Goal: Task Accomplishment & Management: Complete application form

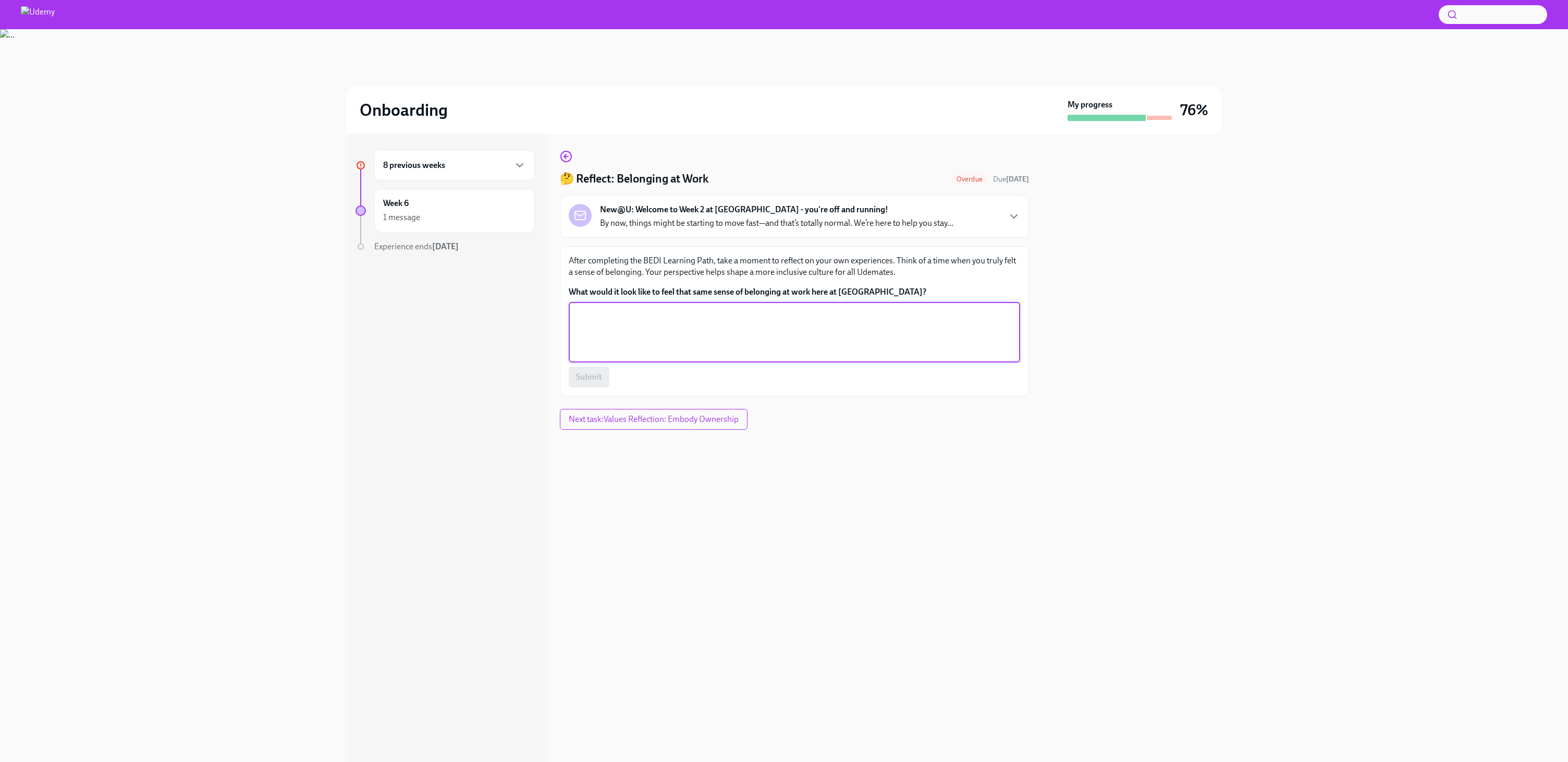
click at [604, 331] on textarea "What would it look like to feel that same sense of belonging at work here at [G…" at bounding box center [794, 331] width 439 height 50
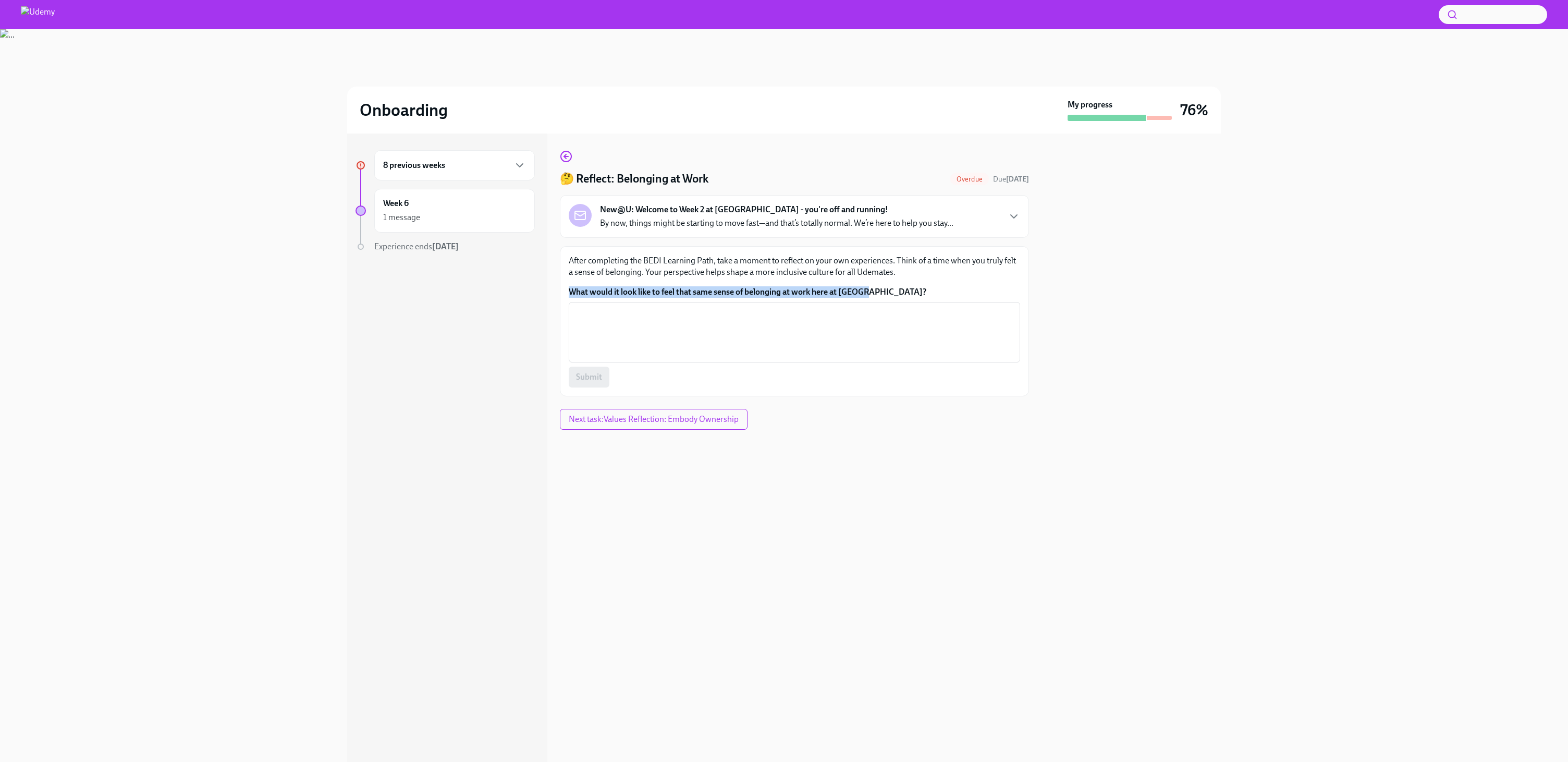
drag, startPoint x: 562, startPoint y: 279, endPoint x: 898, endPoint y: 293, distance: 336.3
click at [899, 293] on div "After completing the BEDI Learning Path, take a moment to reflect on your own e…" at bounding box center [795, 321] width 469 height 150
click at [891, 298] on div at bounding box center [891, 298] width 0 height 0
click at [869, 333] on textarea "What would it look like to feel that same sense of belonging at work here at [G…" at bounding box center [794, 331] width 439 height 50
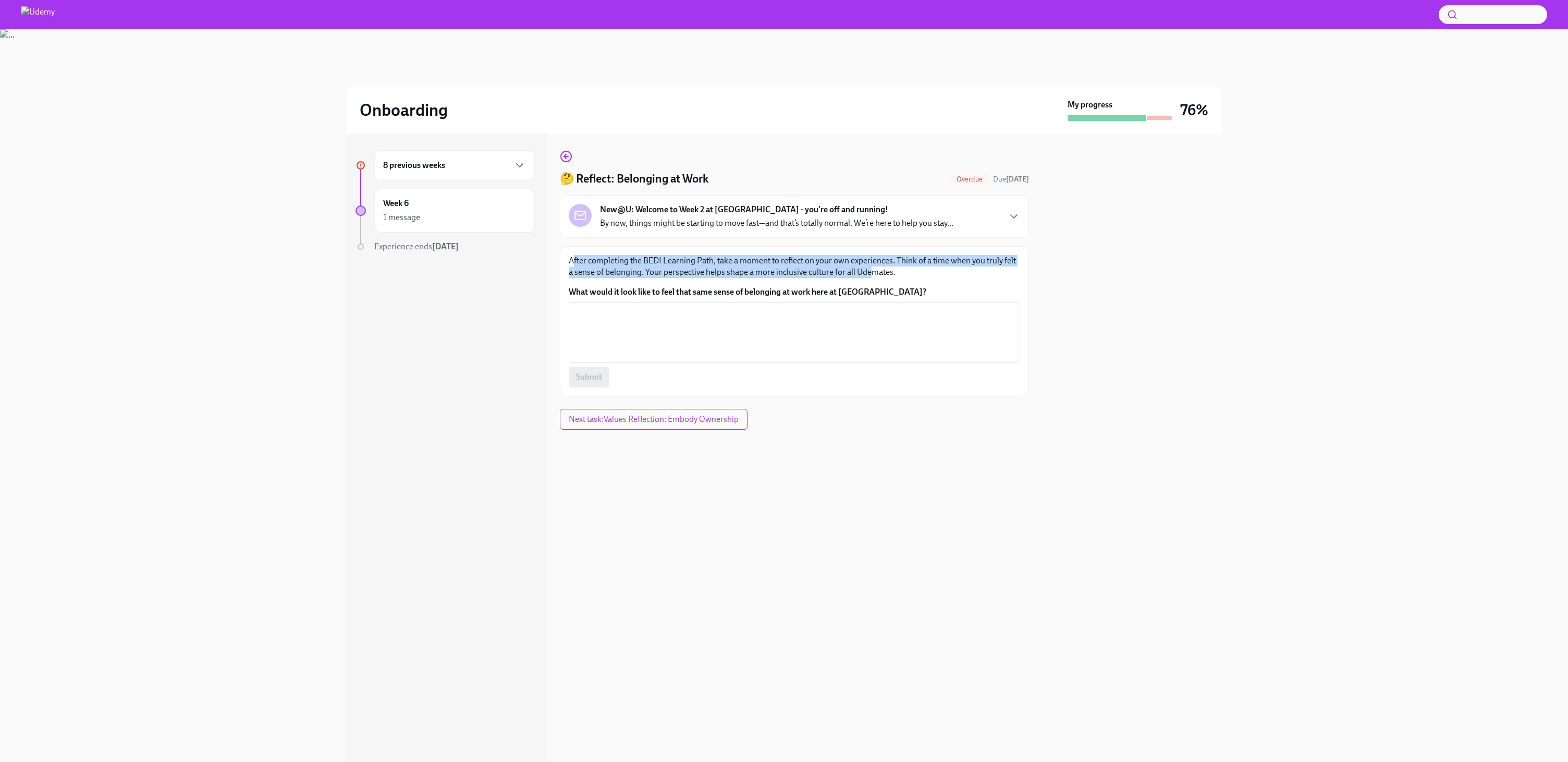
drag, startPoint x: 574, startPoint y: 260, endPoint x: 873, endPoint y: 276, distance: 299.4
click at [873, 276] on p "After completing the BEDI Learning Path, take a moment to reflect on your own e…" at bounding box center [794, 266] width 452 height 23
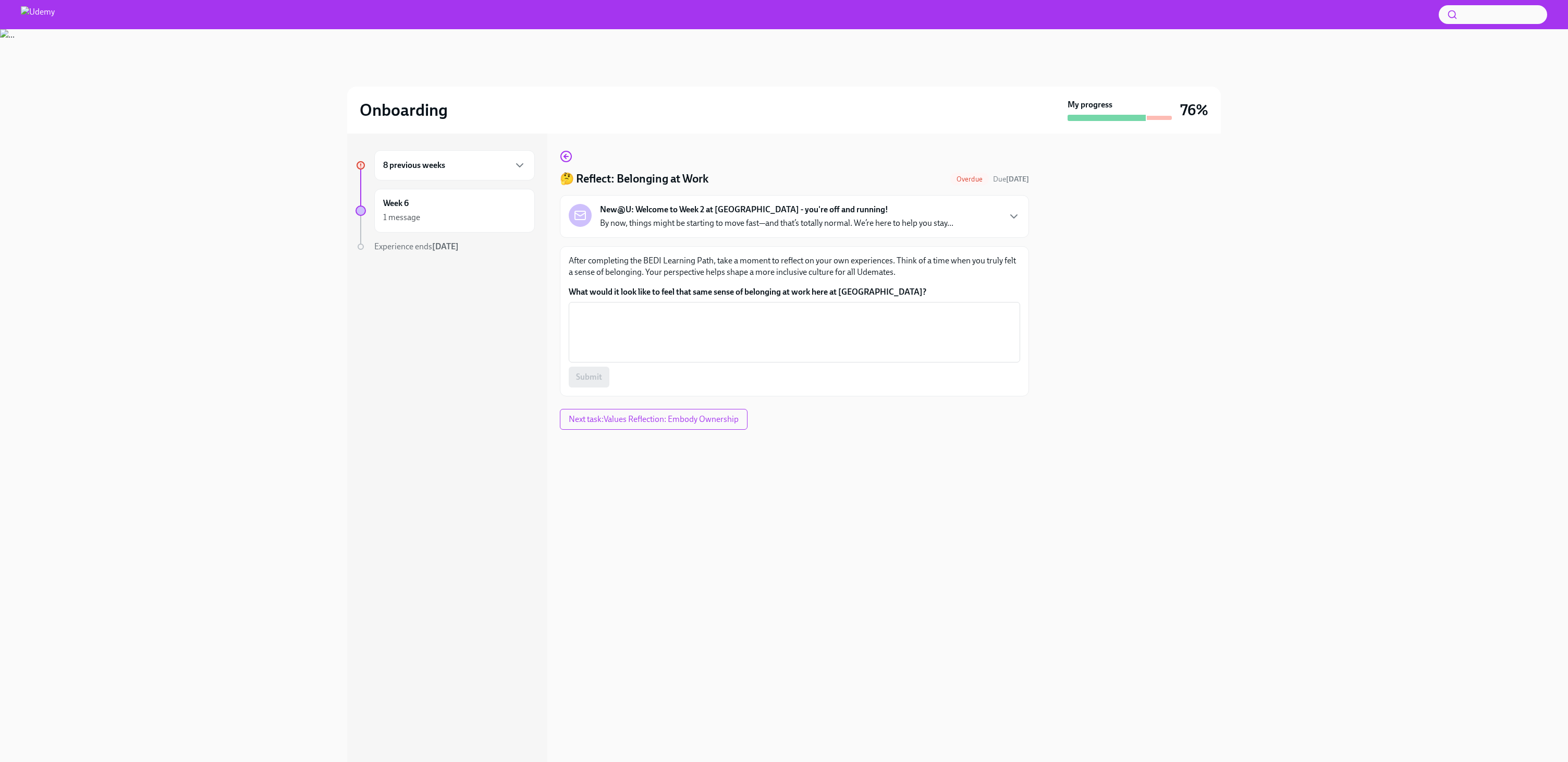
click at [813, 277] on p "After completing the BEDI Learning Path, take a moment to reflect on your own e…" at bounding box center [794, 266] width 452 height 23
drag, startPoint x: 749, startPoint y: 340, endPoint x: 748, endPoint y: 354, distance: 14.0
click at [750, 346] on textarea "What would it look like to feel that same sense of belonging at work here at [G…" at bounding box center [794, 331] width 439 height 50
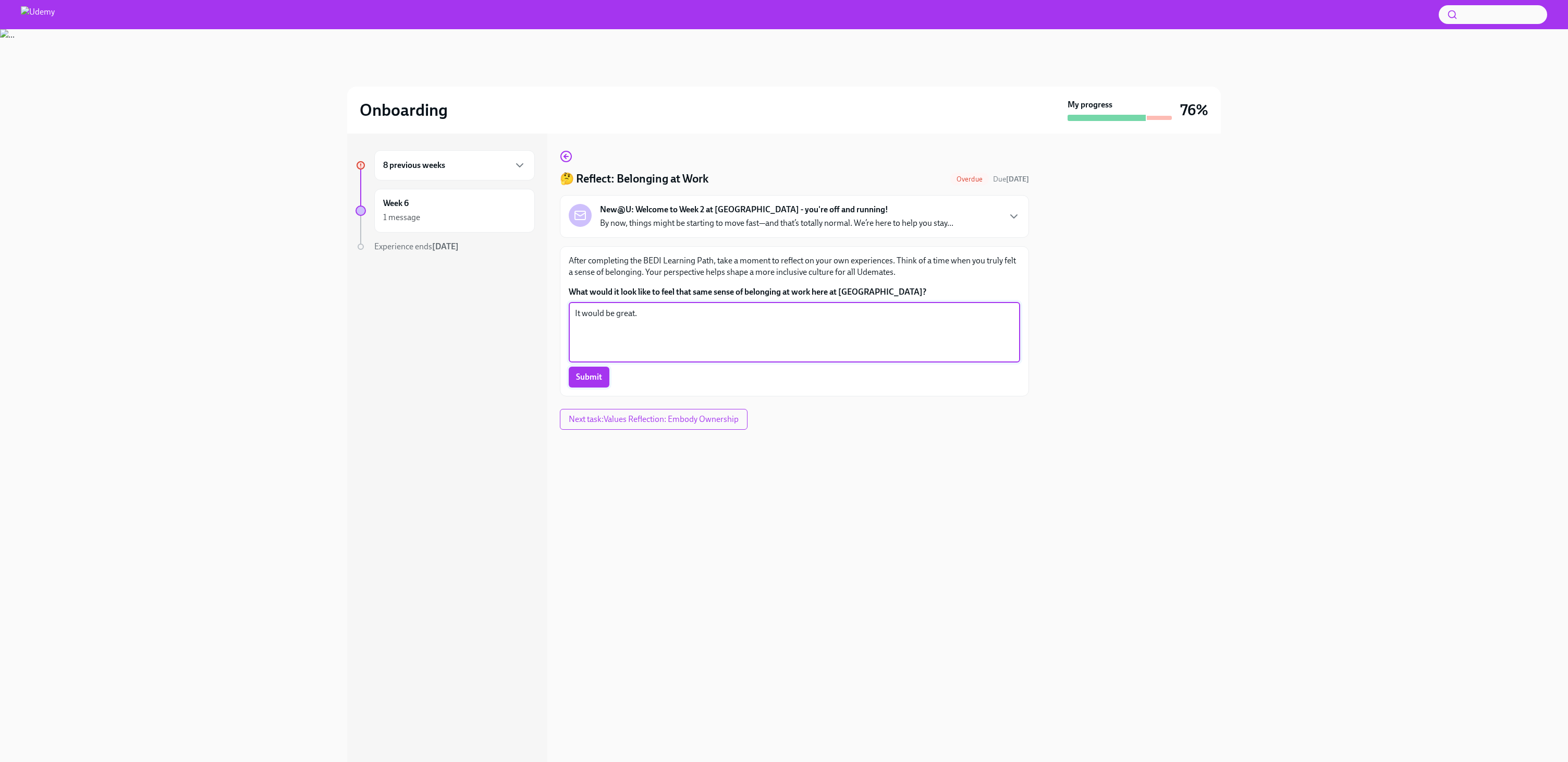
type textarea "It would be great."
click at [595, 378] on span "Submit" at bounding box center [589, 377] width 26 height 11
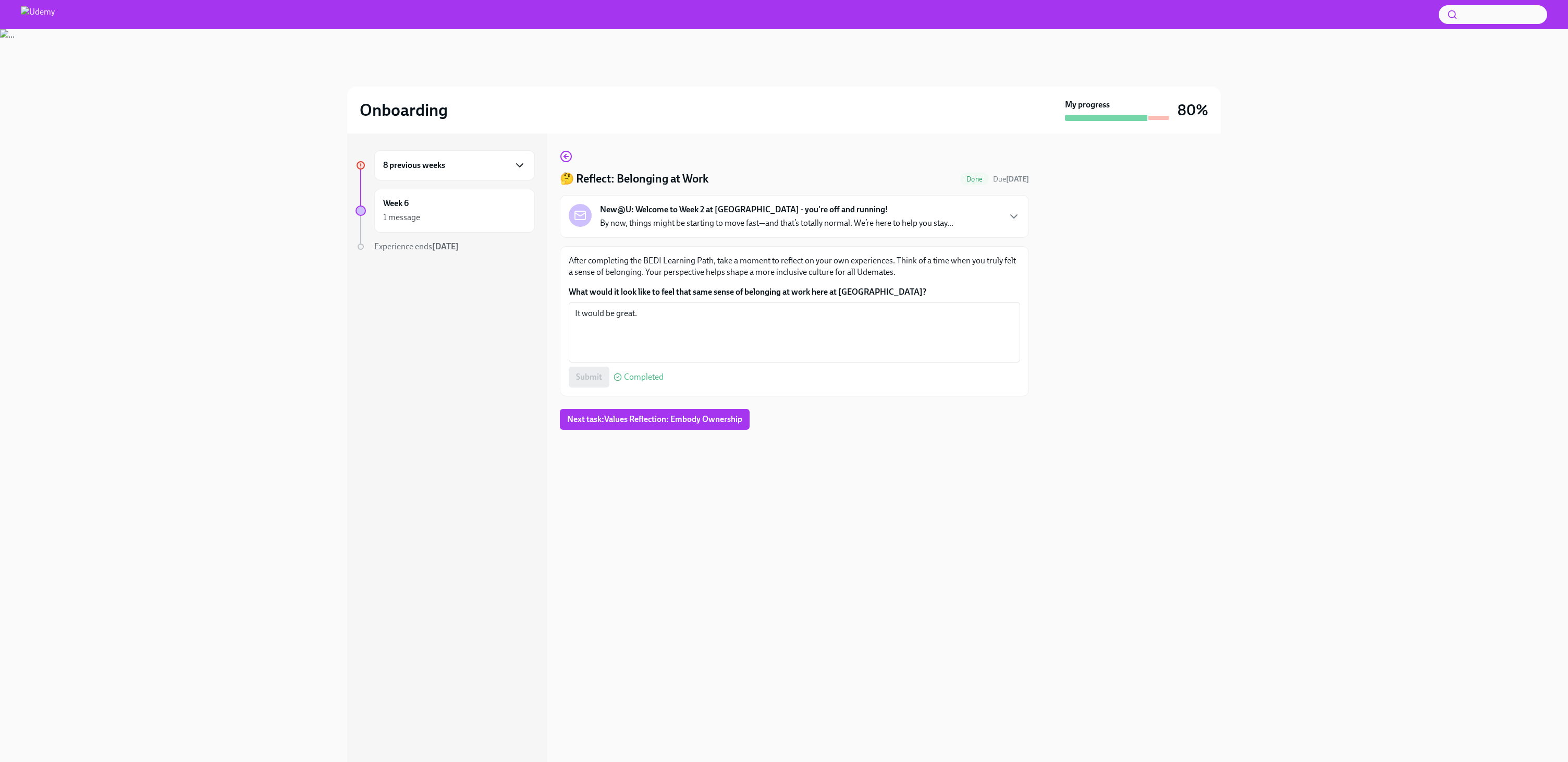
click at [513, 162] on icon "button" at bounding box center [520, 165] width 13 height 13
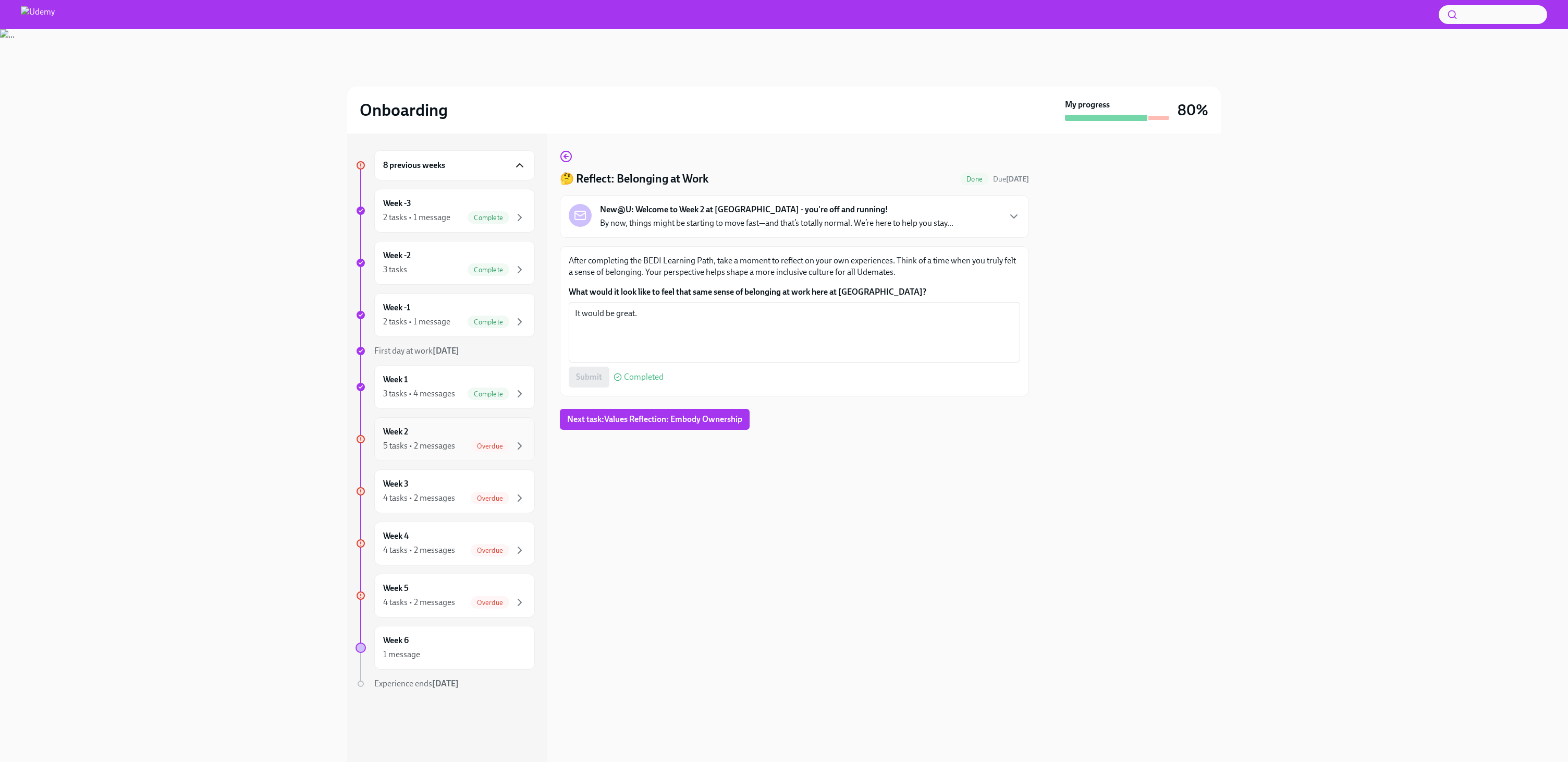
click at [480, 442] on span "Overdue" at bounding box center [490, 445] width 39 height 8
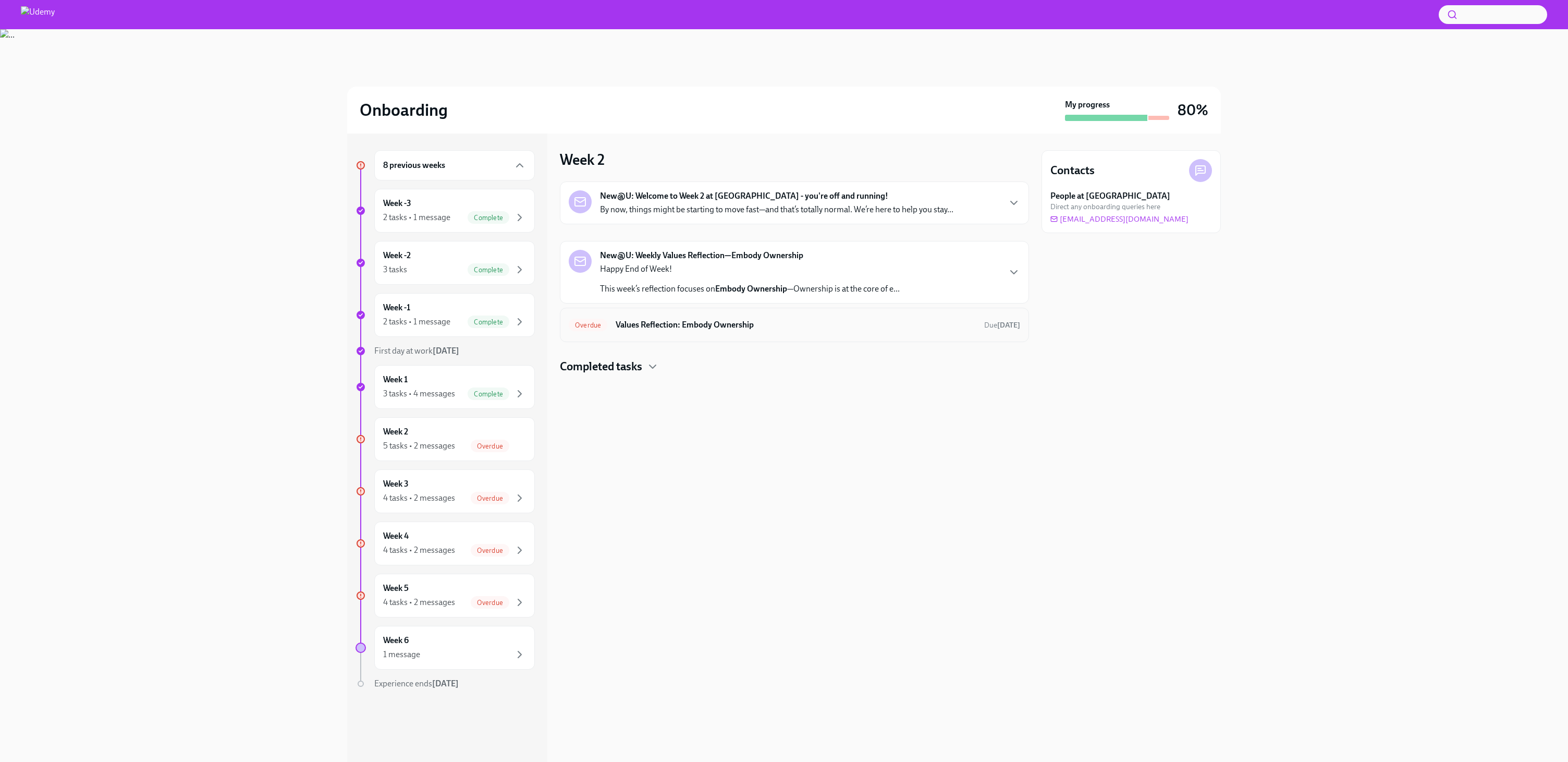
click at [665, 331] on div "Overdue Values Reflection: Embody Ownership Due [DATE]" at bounding box center [794, 325] width 452 height 17
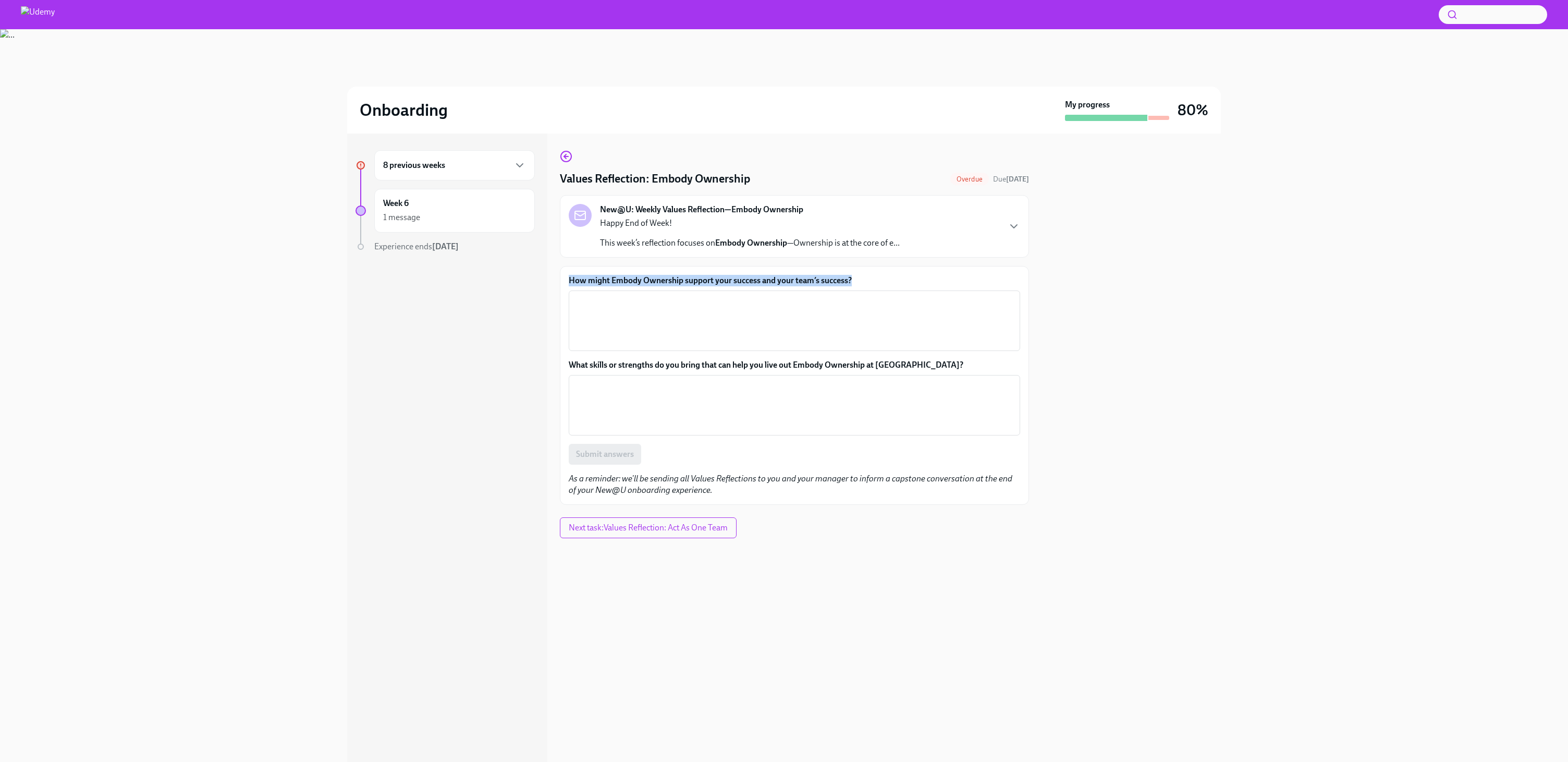
drag, startPoint x: 558, startPoint y: 275, endPoint x: 894, endPoint y: 281, distance: 336.1
click at [900, 278] on div "8 previous weeks Week 6 1 message Experience ends [DATE] Values Reflection: Emb…" at bounding box center [784, 448] width 874 height 628
click at [893, 261] on div at bounding box center [893, 261] width 0 height 0
click at [900, 270] on div "How might Embody Ownership support your success and your team’s success? x ​ Wh…" at bounding box center [795, 385] width 469 height 239
click at [562, 158] on icon "button" at bounding box center [567, 156] width 13 height 13
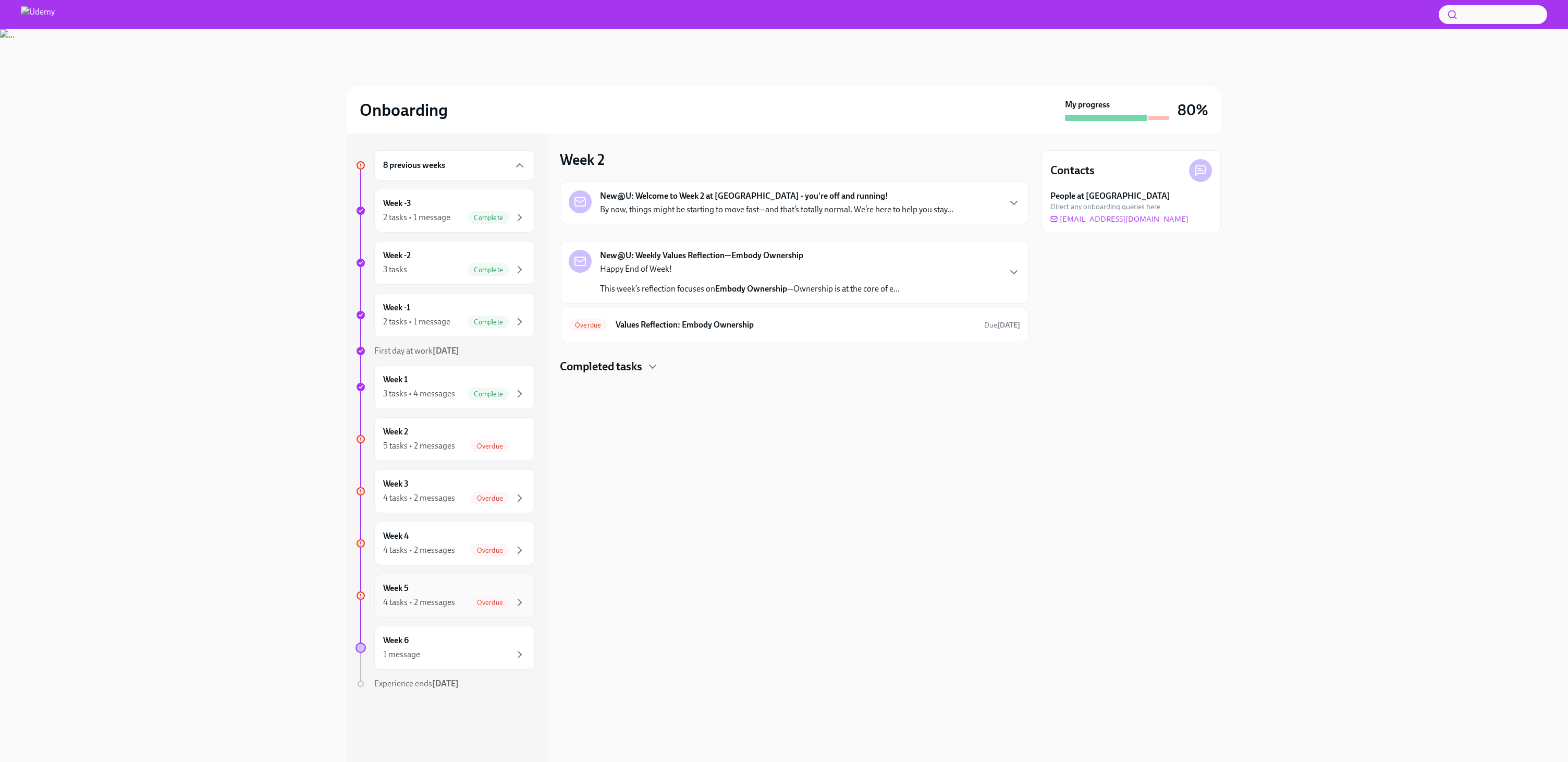
click at [478, 607] on div "Overdue" at bounding box center [490, 602] width 39 height 13
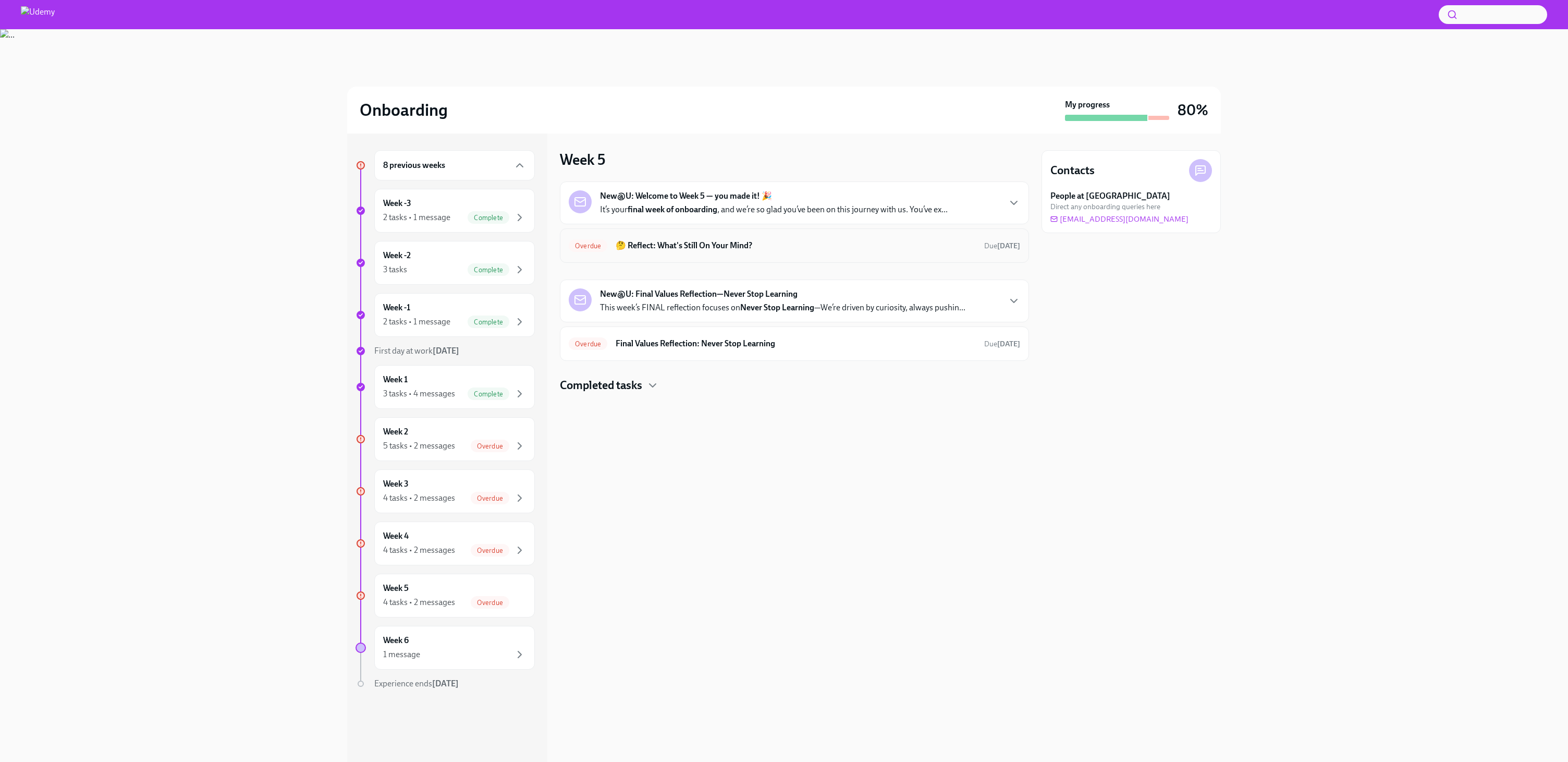
click at [707, 251] on h6 "🤔 Reflect: What's Still On Your Mind?" at bounding box center [796, 245] width 360 height 11
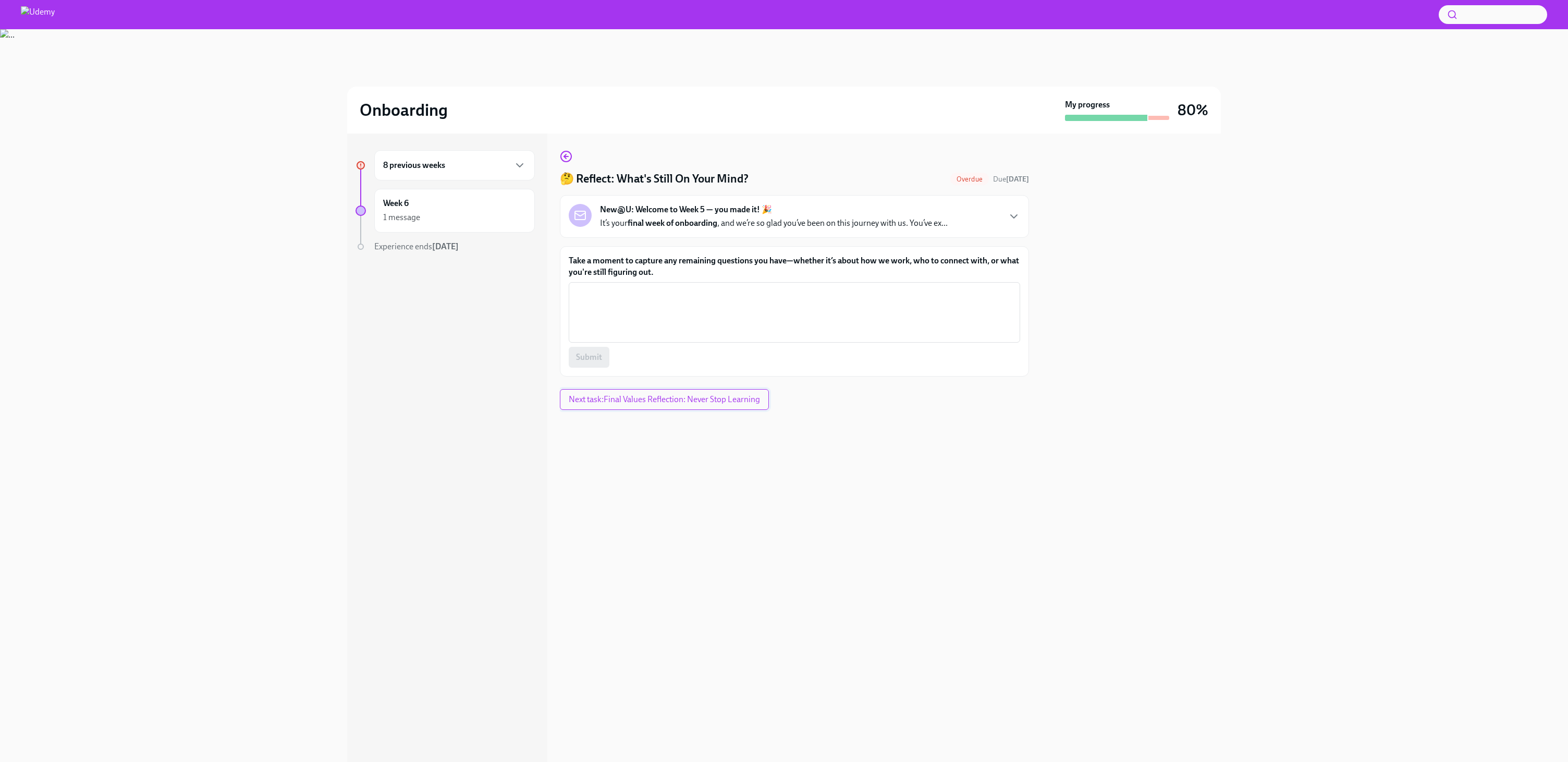
click at [681, 401] on span "Next task : Final Values Reflection: Never Stop Learning" at bounding box center [664, 399] width 191 height 11
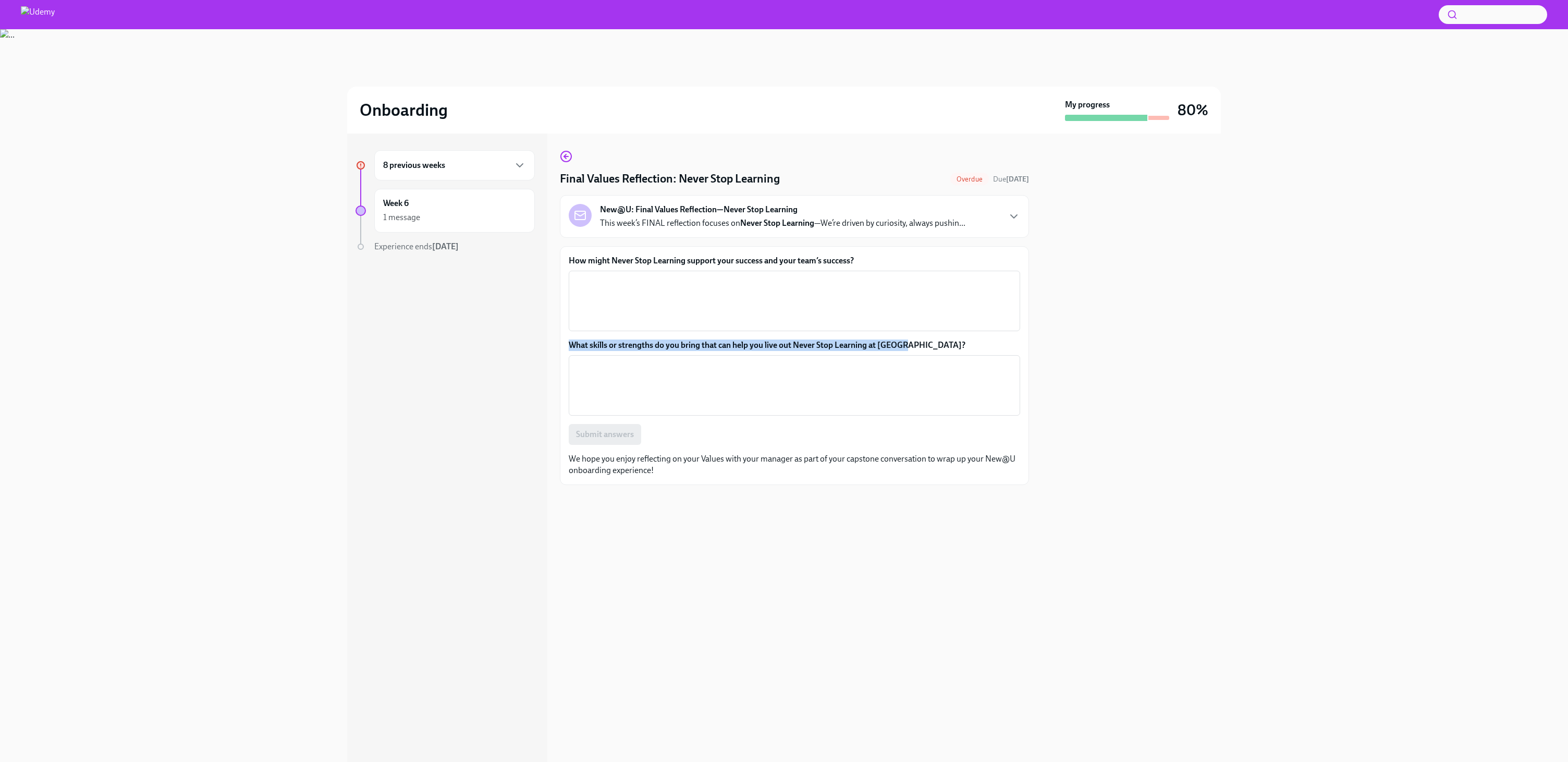
drag, startPoint x: 558, startPoint y: 346, endPoint x: 909, endPoint y: 344, distance: 351.0
click at [909, 344] on div "8 previous weeks Week 6 1 message Experience ends [DATE] Final Values Reflectio…" at bounding box center [784, 448] width 874 height 628
click at [919, 328] on div "x ​" at bounding box center [794, 300] width 452 height 60
drag, startPoint x: 908, startPoint y: 344, endPoint x: 571, endPoint y: 336, distance: 337.1
click at [571, 336] on div "How might Never Stop Learning support your success and your team’s success? x ​…" at bounding box center [794, 349] width 452 height 190
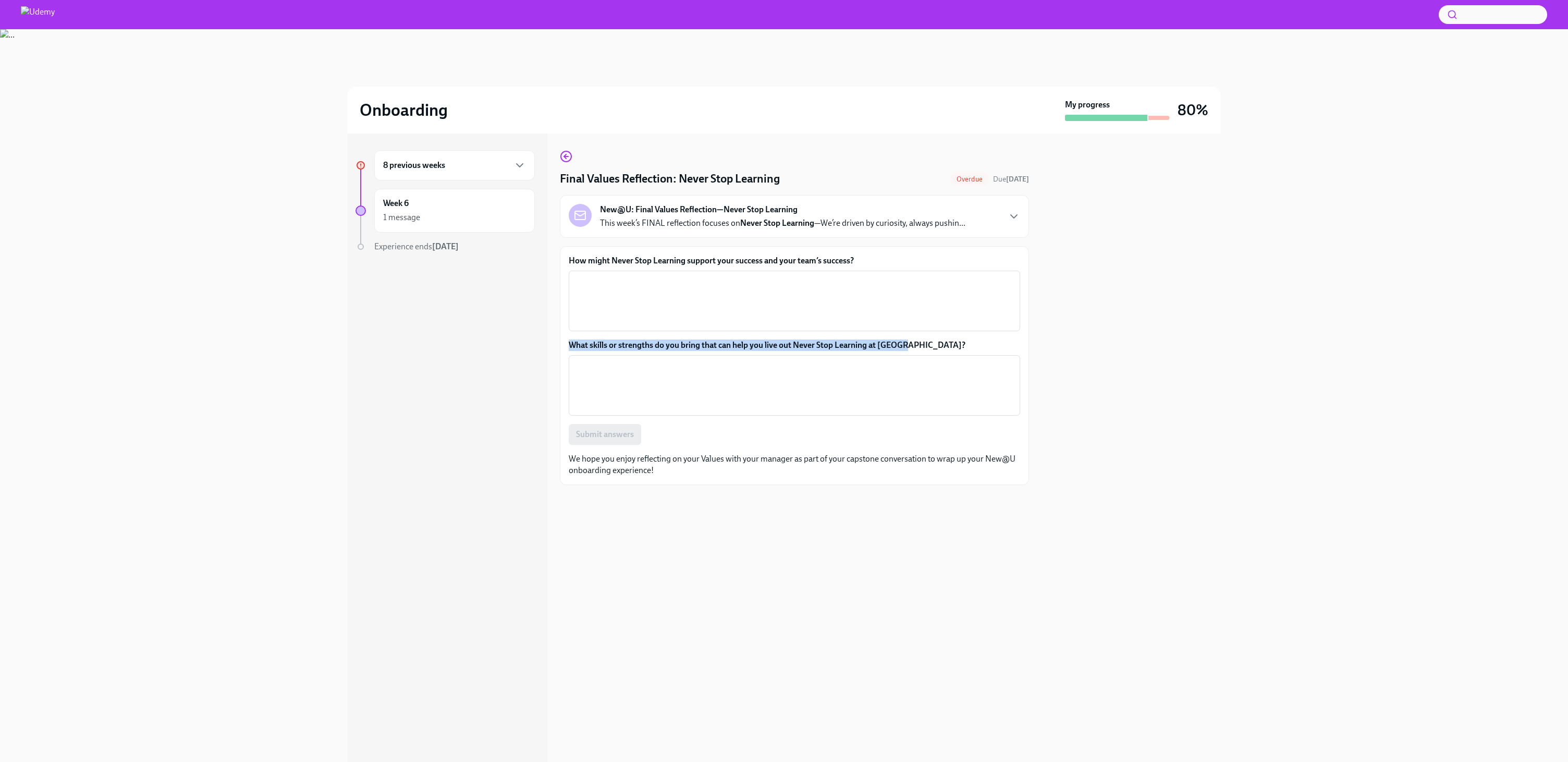
click at [564, 326] on div at bounding box center [564, 326] width 0 height 0
click at [567, 341] on div "How might Never Stop Learning support your success and your team’s success? x ​…" at bounding box center [795, 365] width 469 height 239
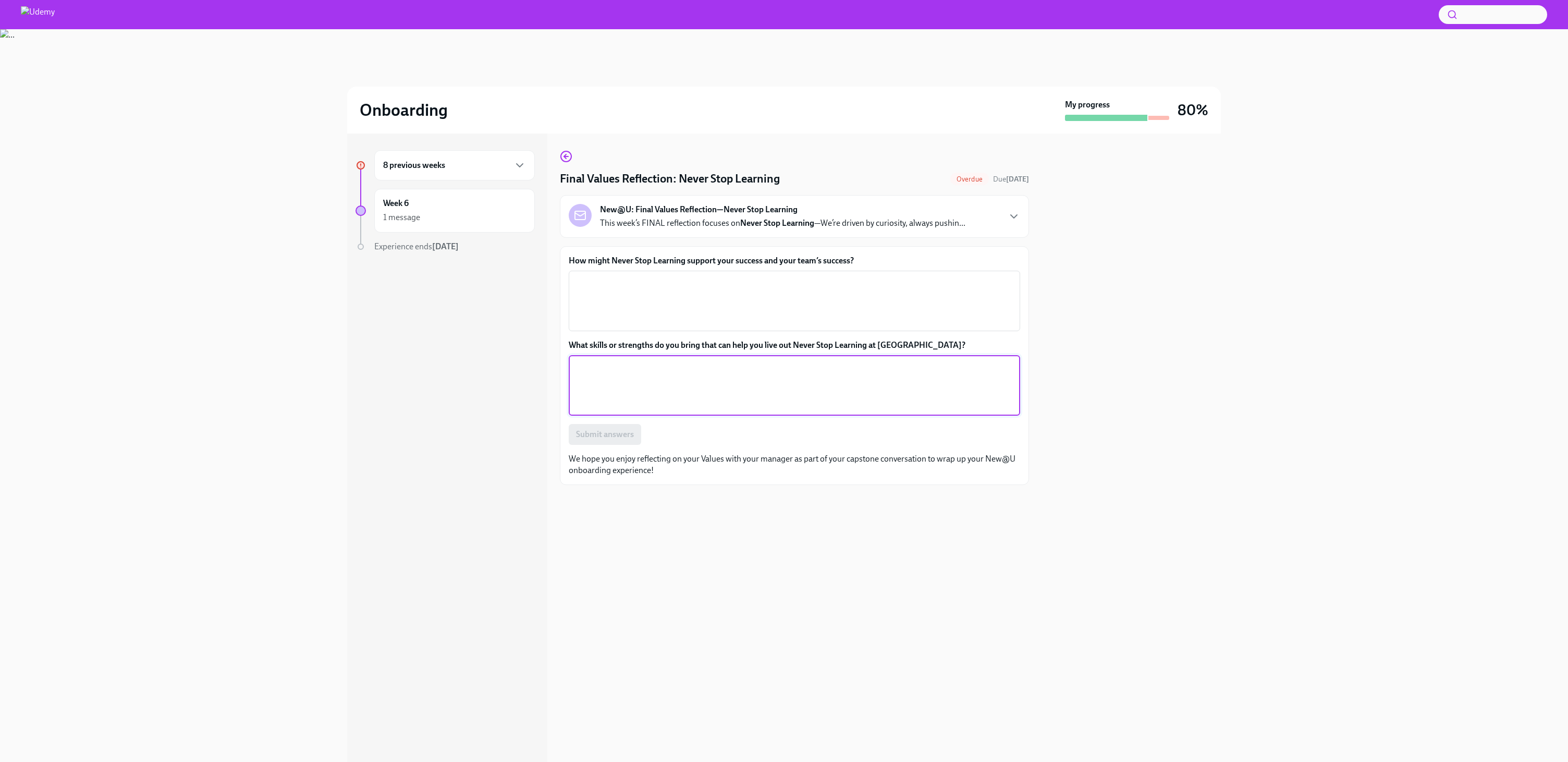
click at [658, 362] on textarea "What skills or strengths do you bring that can help you live out Never Stop Lea…" at bounding box center [794, 385] width 439 height 50
click at [667, 384] on textarea "What skills or strengths do you bring that can help you live out Never Stop Lea…" at bounding box center [794, 385] width 439 height 50
type textarea "Following newest tech news."
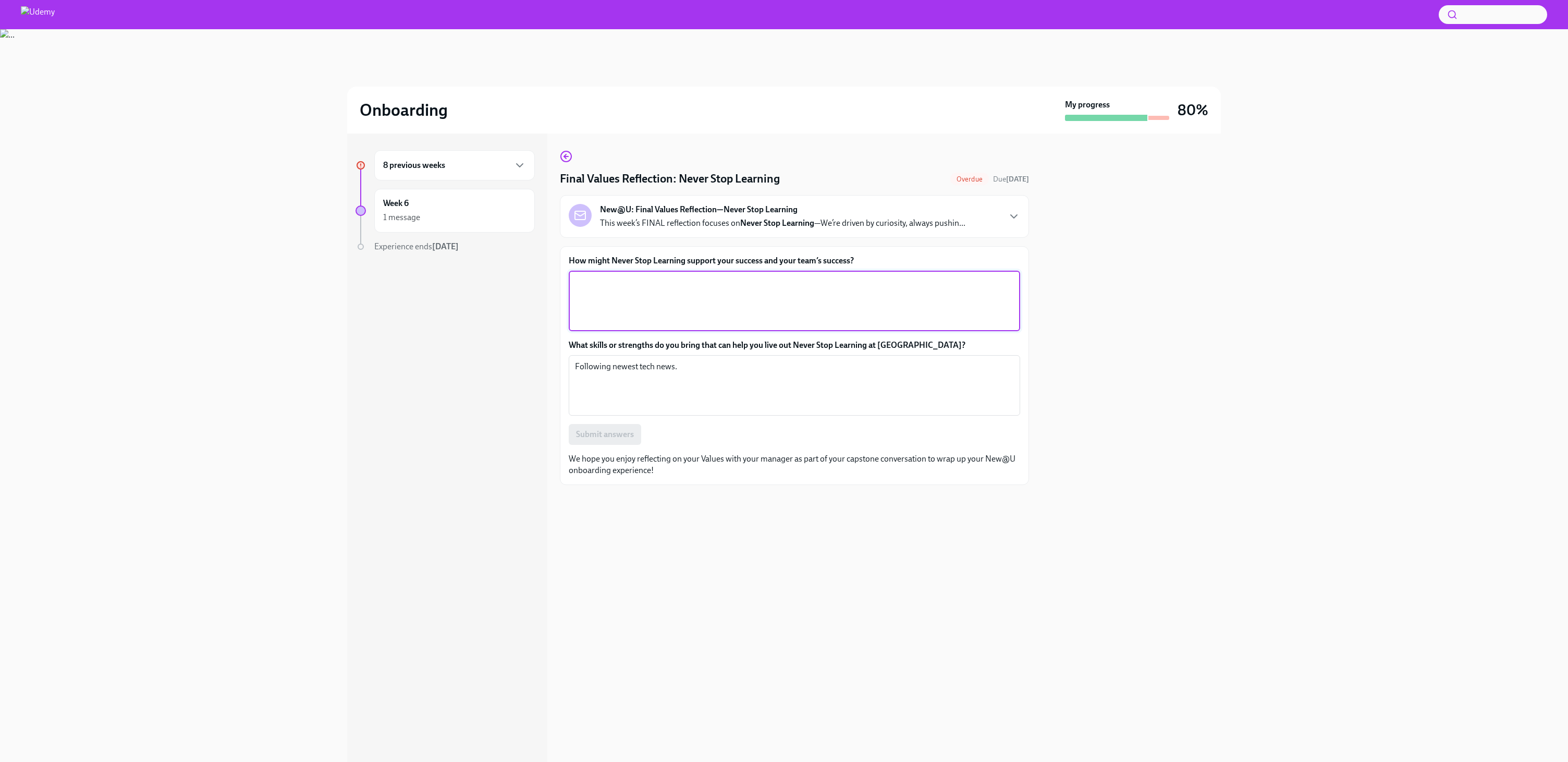
click at [775, 286] on textarea "How might Never Stop Learning support your success and your team’s success?" at bounding box center [794, 300] width 439 height 50
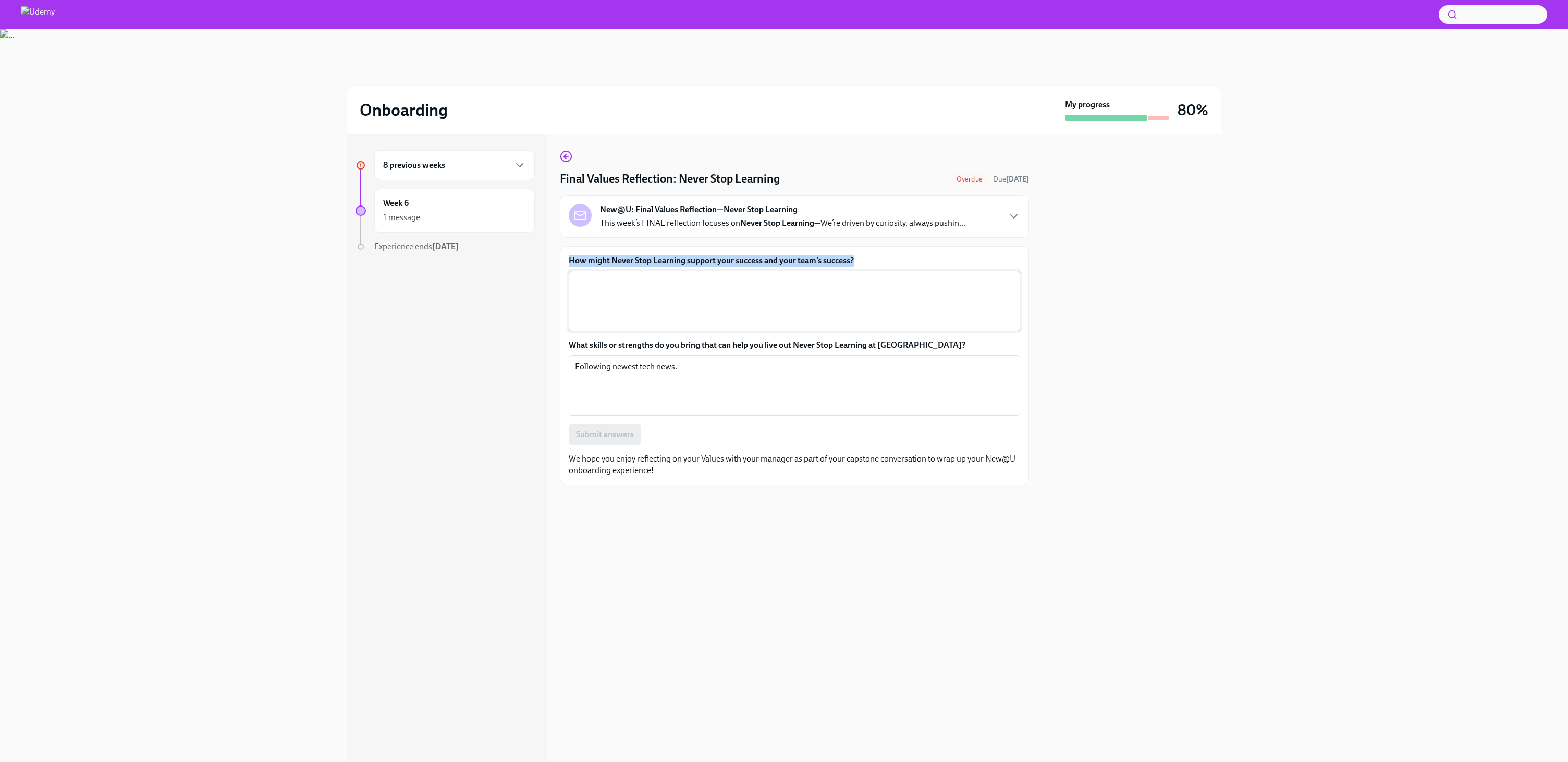
drag, startPoint x: 569, startPoint y: 258, endPoint x: 874, endPoint y: 275, distance: 305.5
click at [874, 275] on div "How might Never Stop Learning support your success and your team’s success? x ​" at bounding box center [794, 293] width 452 height 76
click at [807, 290] on textarea "How might Never Stop Learning support your success and your team’s success?" at bounding box center [794, 300] width 439 height 50
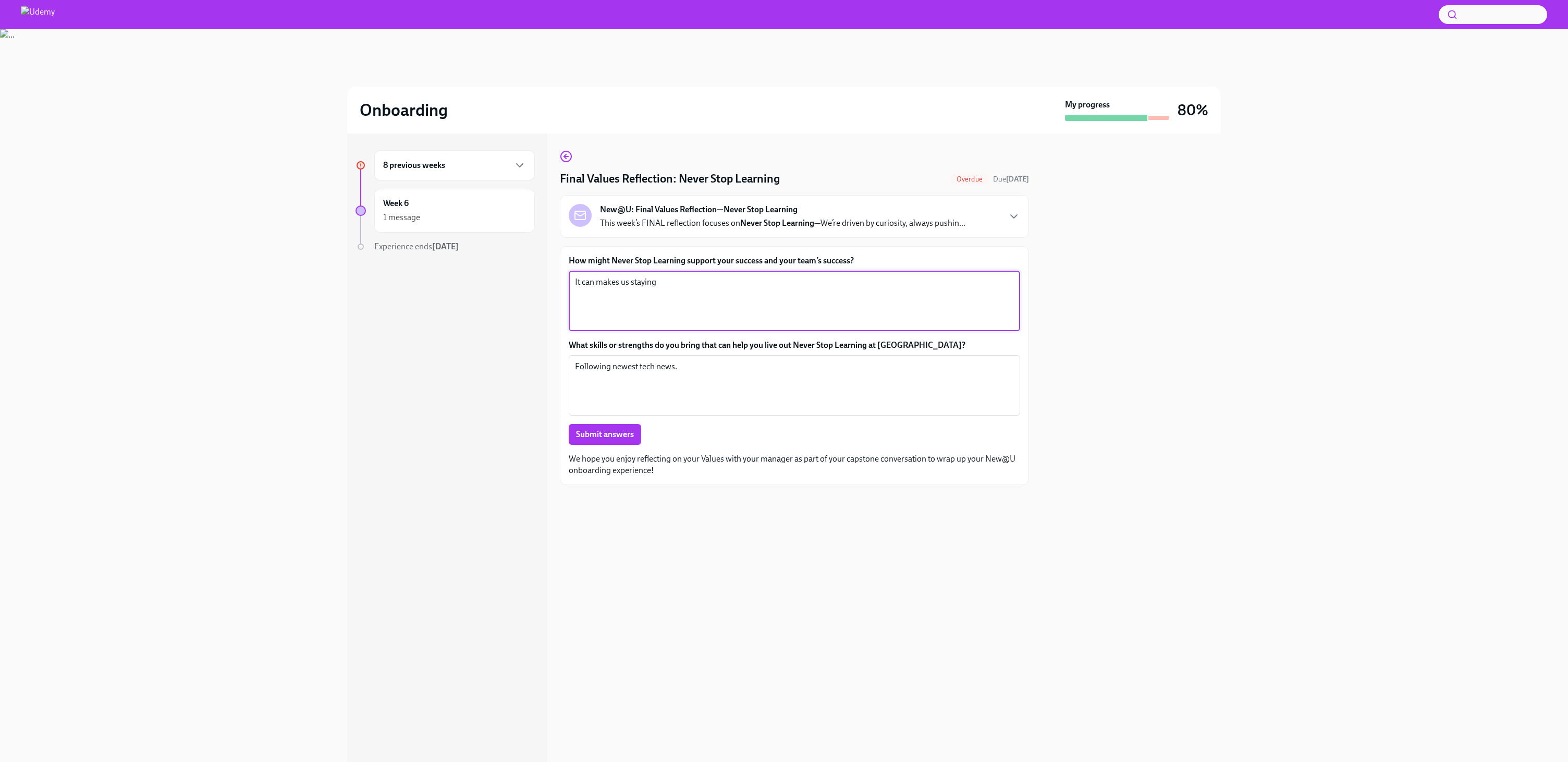
click at [649, 293] on textarea "It can makes us staying" at bounding box center [794, 300] width 439 height 50
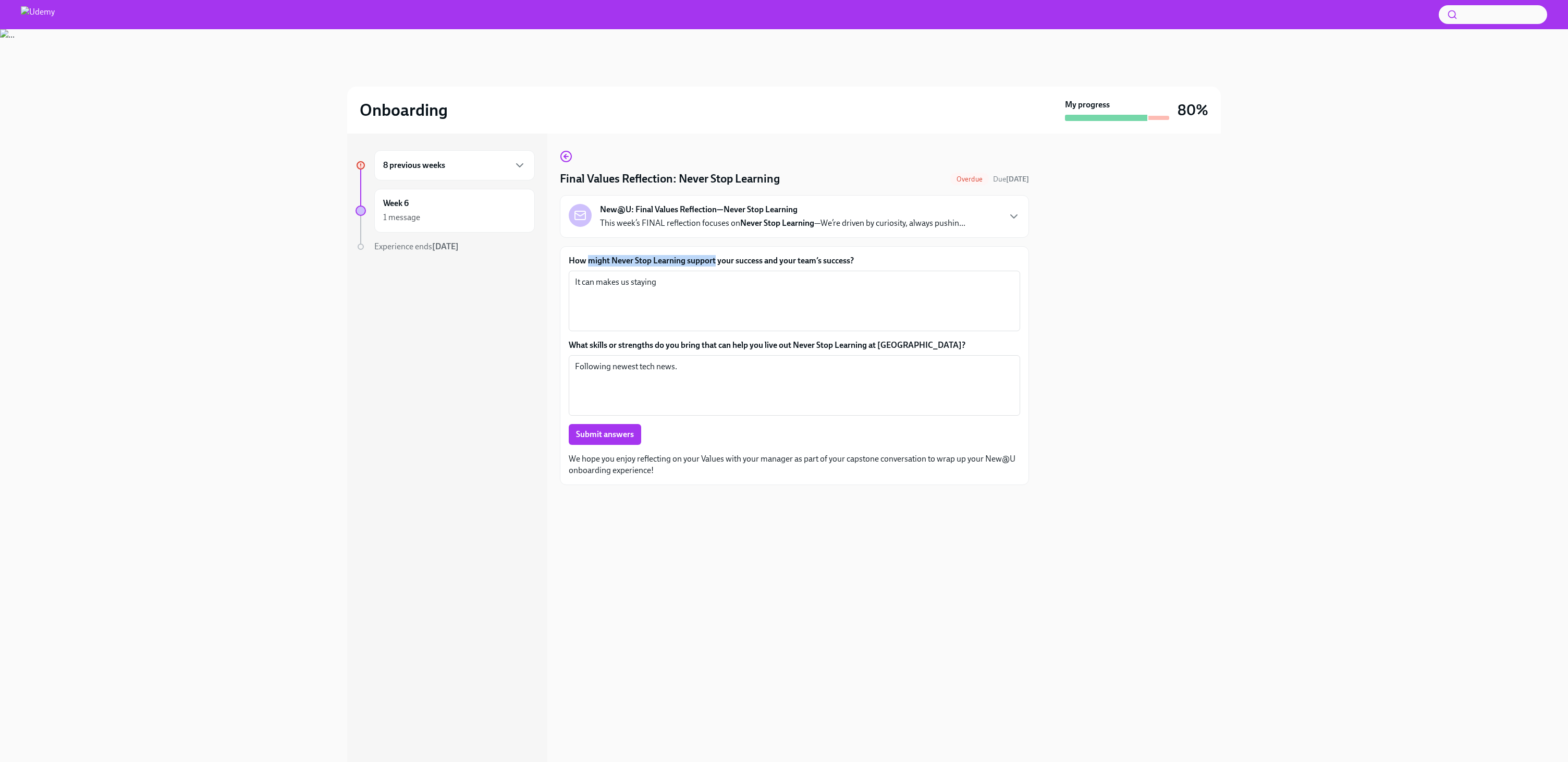
drag, startPoint x: 588, startPoint y: 264, endPoint x: 715, endPoint y: 262, distance: 127.0
click at [715, 262] on label "How might Never Stop Learning support your success and your team’s success?" at bounding box center [794, 261] width 452 height 11
click at [672, 265] on label "How might Never Stop Learning support your success and your team’s success?" at bounding box center [794, 261] width 452 height 11
click at [672, 276] on textarea "It can makes us staying" at bounding box center [794, 300] width 439 height 50
drag, startPoint x: 607, startPoint y: 262, endPoint x: 704, endPoint y: 264, distance: 97.0
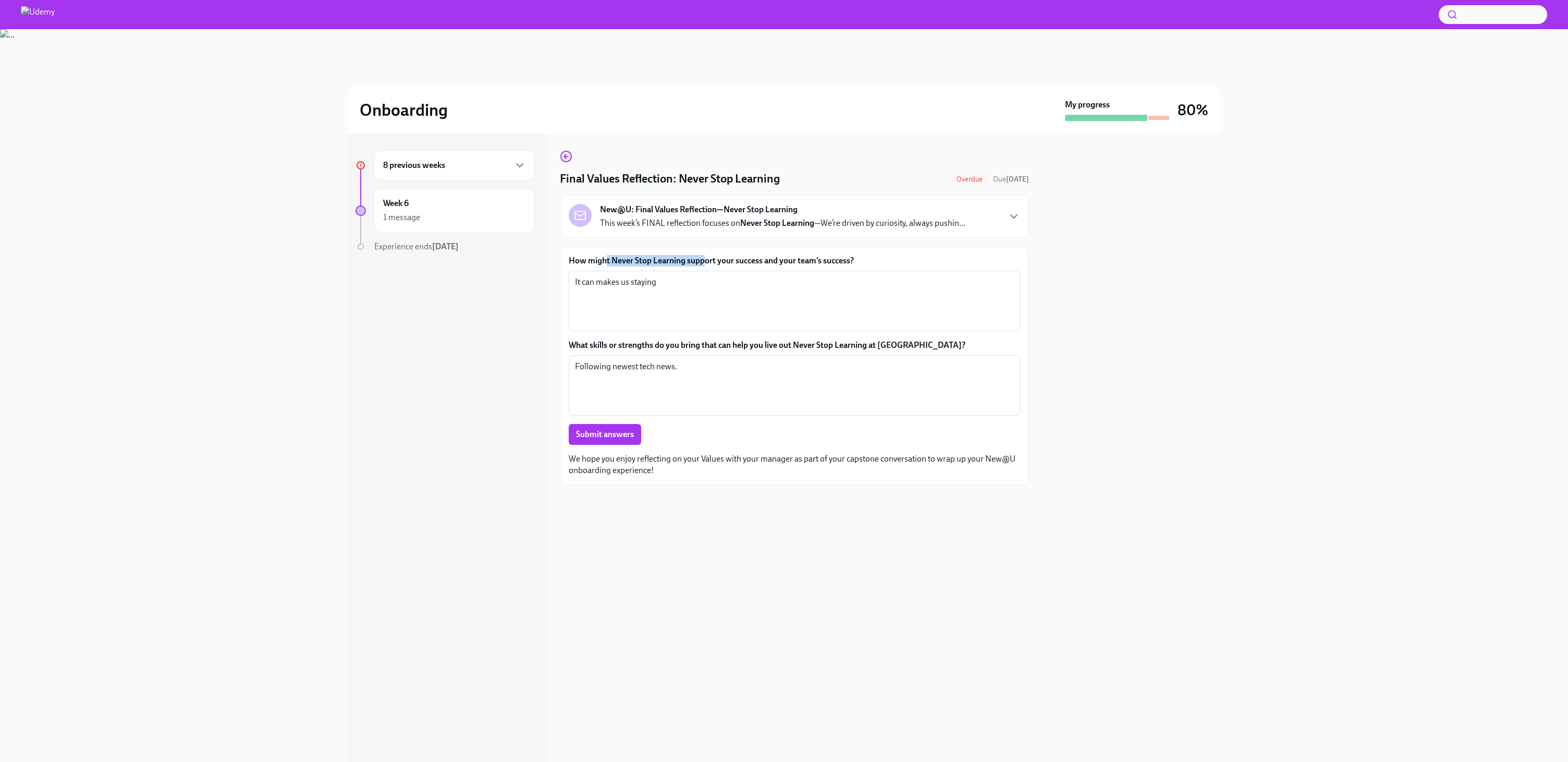
click at [704, 264] on label "How might Never Stop Learning support your success and your team’s success?" at bounding box center [794, 261] width 452 height 11
click at [645, 263] on label "How might Never Stop Learning support your success and your team’s success?" at bounding box center [794, 261] width 452 height 11
click at [645, 276] on textarea "It can makes us staying" at bounding box center [794, 300] width 439 height 50
drag, startPoint x: 566, startPoint y: 259, endPoint x: 763, endPoint y: 262, distance: 197.0
click at [763, 262] on div "How might Never Stop Learning support your success and your team’s success? It …" at bounding box center [795, 365] width 469 height 239
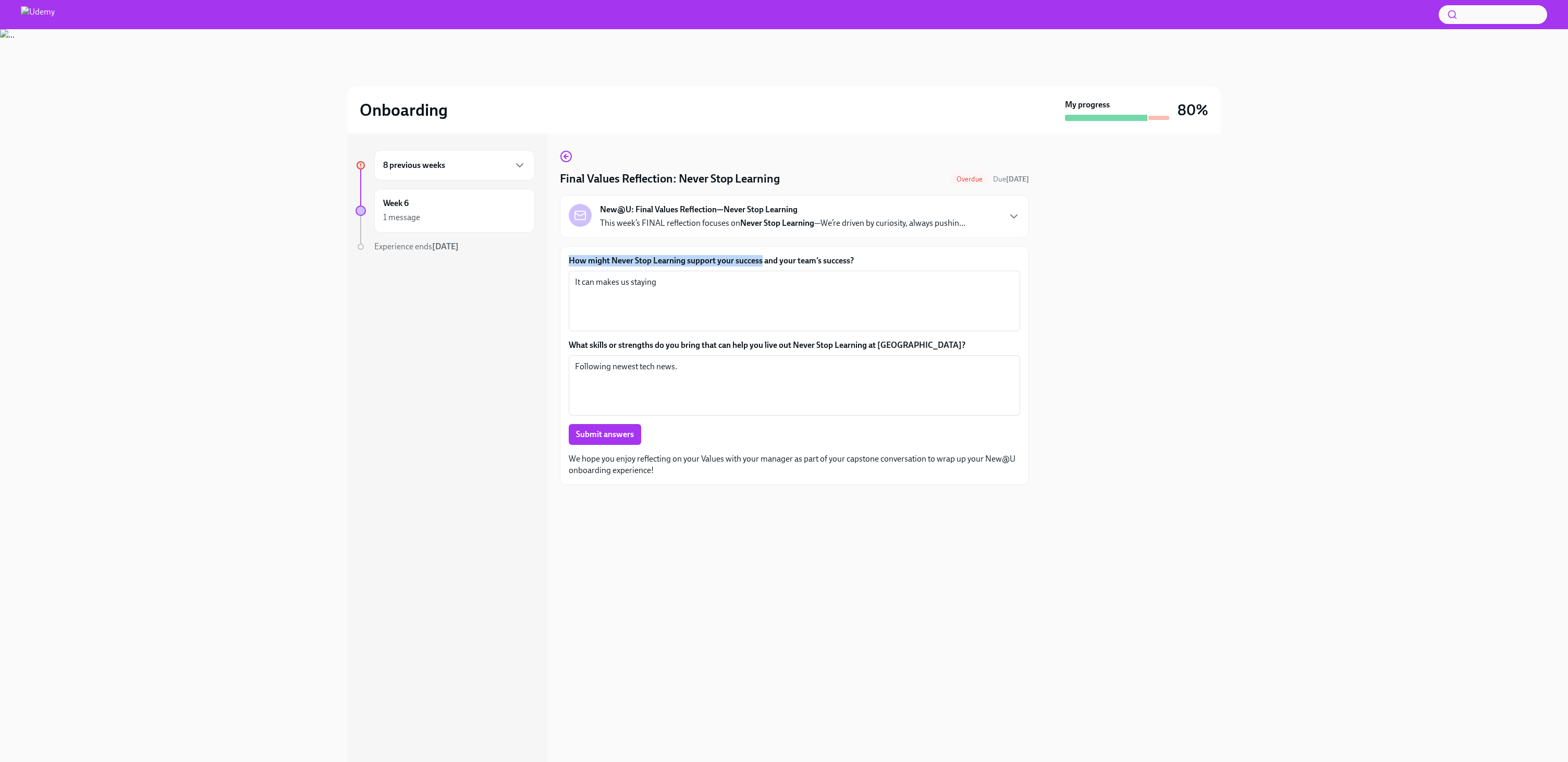
click at [686, 254] on div "How might Never Stop Learning support your success and your team’s success? It …" at bounding box center [795, 365] width 469 height 239
drag, startPoint x: 570, startPoint y: 258, endPoint x: 772, endPoint y: 275, distance: 202.7
click at [770, 275] on div "How might Never Stop Learning support your success and your team’s success? It …" at bounding box center [794, 293] width 452 height 76
click at [791, 268] on div "How might Never Stop Learning support your success and your team’s success? It …" at bounding box center [794, 293] width 452 height 76
drag, startPoint x: 861, startPoint y: 258, endPoint x: 569, endPoint y: 254, distance: 292.0
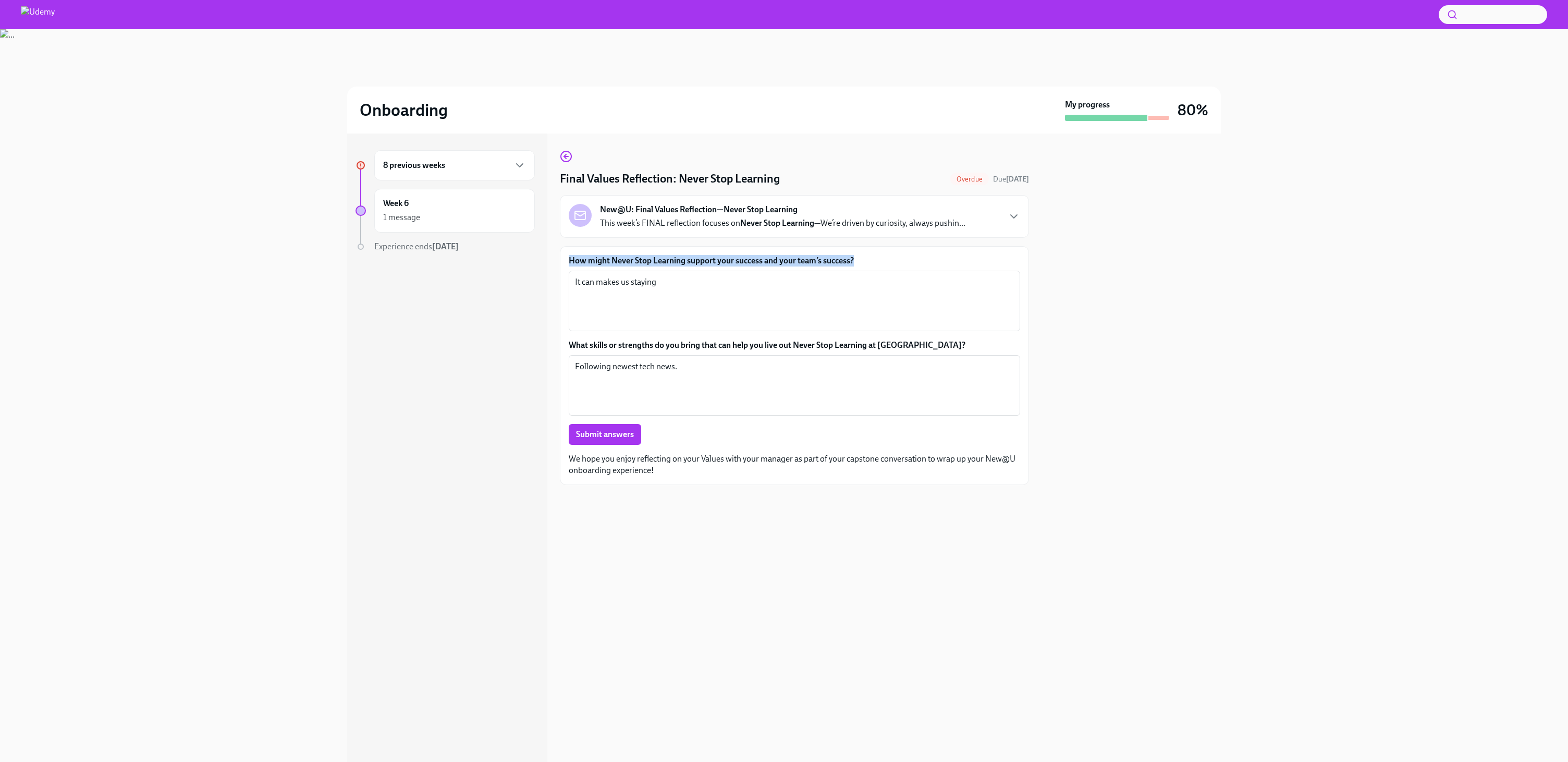
click at [569, 254] on div "How might Never Stop Learning support your success and your team’s success? It …" at bounding box center [795, 365] width 469 height 239
click at [562, 242] on div at bounding box center [562, 242] width 0 height 0
click at [570, 254] on div "How might Never Stop Learning support your success and your team’s success? It …" at bounding box center [795, 365] width 469 height 239
drag, startPoint x: 568, startPoint y: 259, endPoint x: 831, endPoint y: 263, distance: 263.0
click at [831, 263] on div "How might Never Stop Learning support your success and your team’s success? It …" at bounding box center [795, 365] width 469 height 239
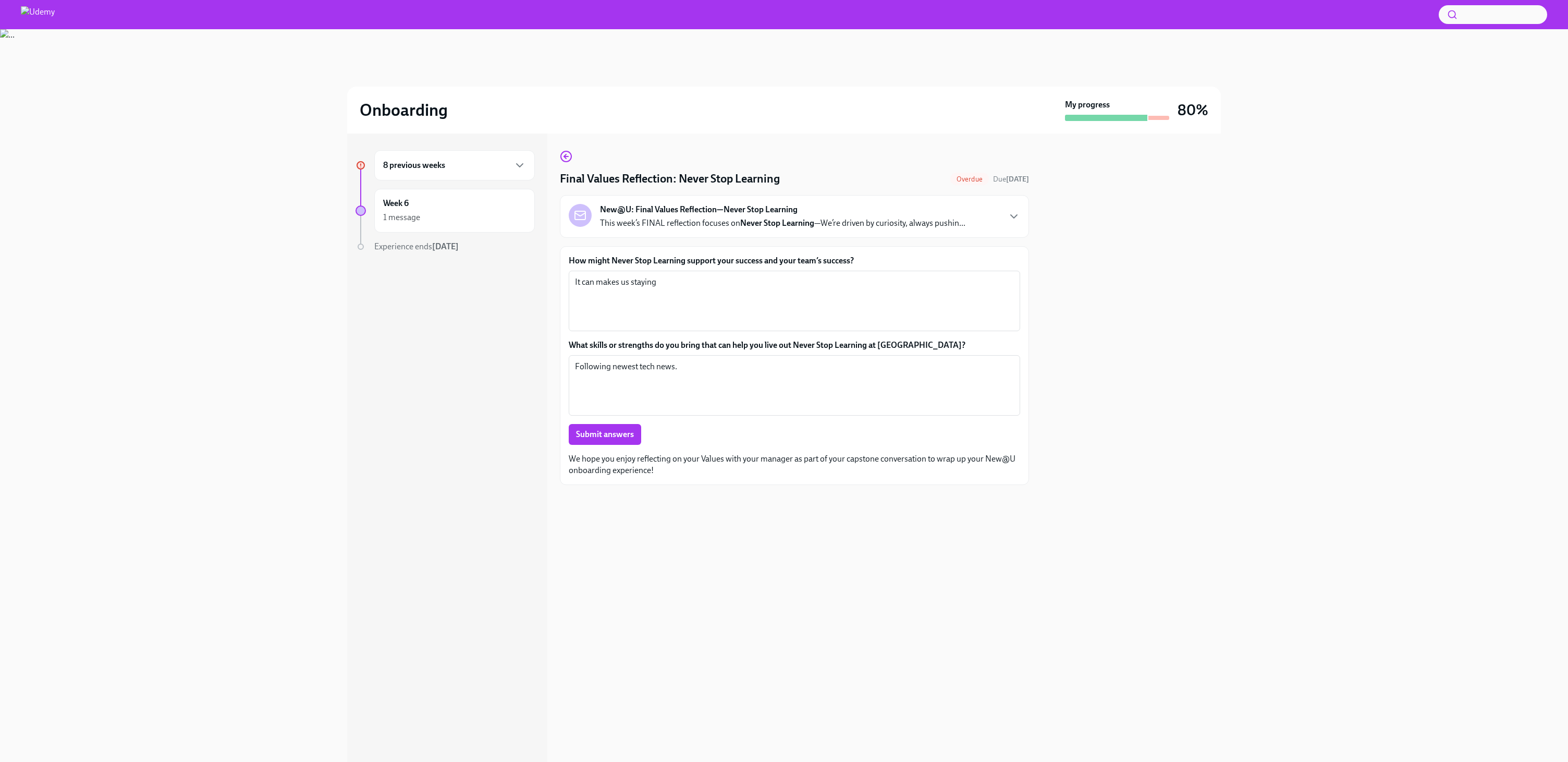
click at [571, 265] on label "How might Never Stop Learning support your success and your team’s success?" at bounding box center [794, 261] width 452 height 11
click at [575, 276] on textarea "It can makes us staying" at bounding box center [794, 300] width 439 height 50
drag, startPoint x: 562, startPoint y: 258, endPoint x: 875, endPoint y: 264, distance: 313.1
click at [875, 265] on div "How might Never Stop Learning support your success and your team’s success? It …" at bounding box center [795, 365] width 469 height 239
drag, startPoint x: 792, startPoint y: 279, endPoint x: 705, endPoint y: 309, distance: 92.0
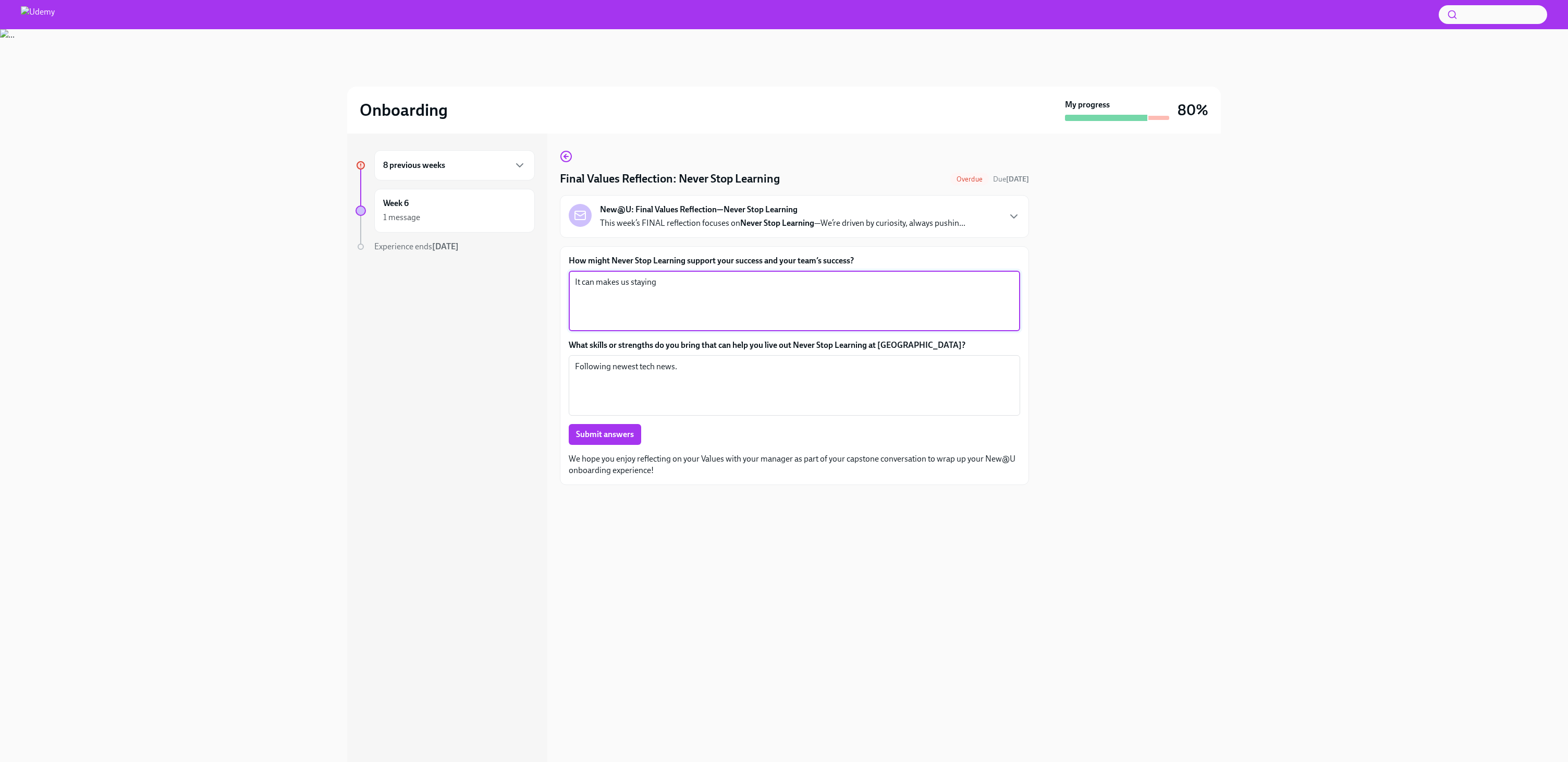
click at [705, 309] on textarea "It can makes us staying" at bounding box center [794, 300] width 439 height 50
type textarea "It can makes us staying relevant to newest technologies."
click at [637, 430] on button "Submit answers" at bounding box center [604, 434] width 72 height 21
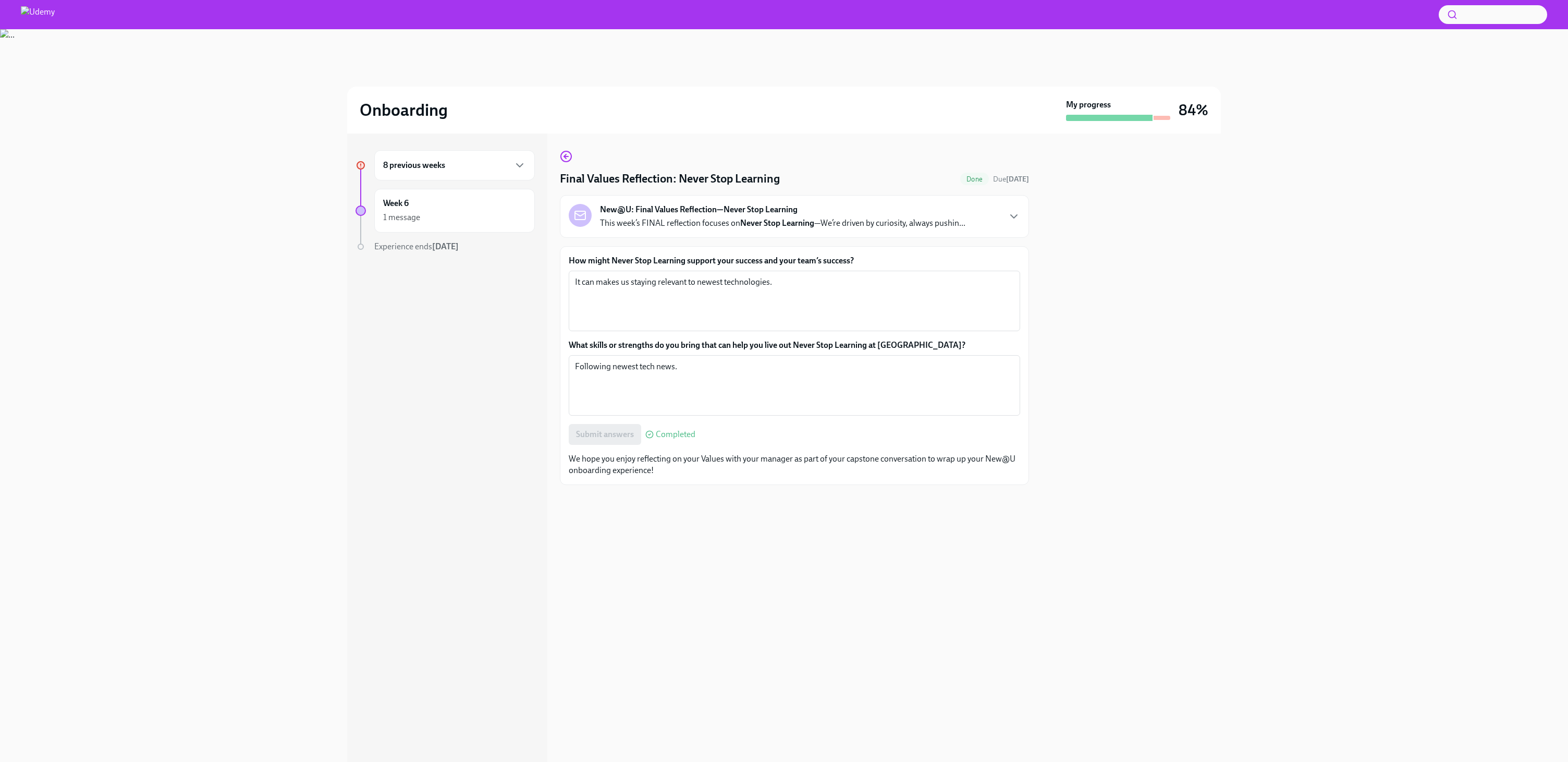
click at [471, 161] on div "8 previous weeks" at bounding box center [455, 165] width 143 height 13
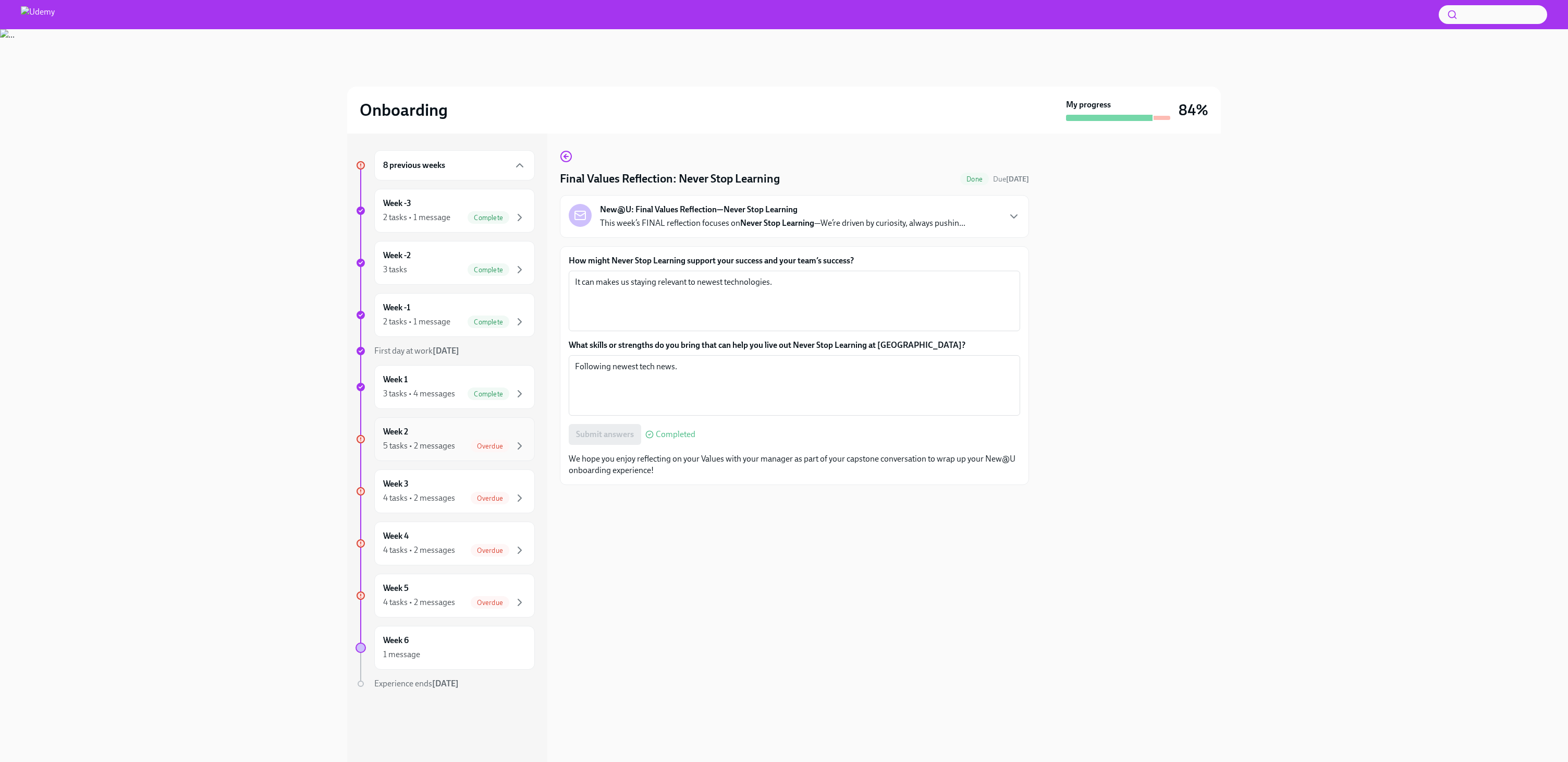
click at [450, 440] on div "5 tasks • 2 messages" at bounding box center [419, 445] width 72 height 11
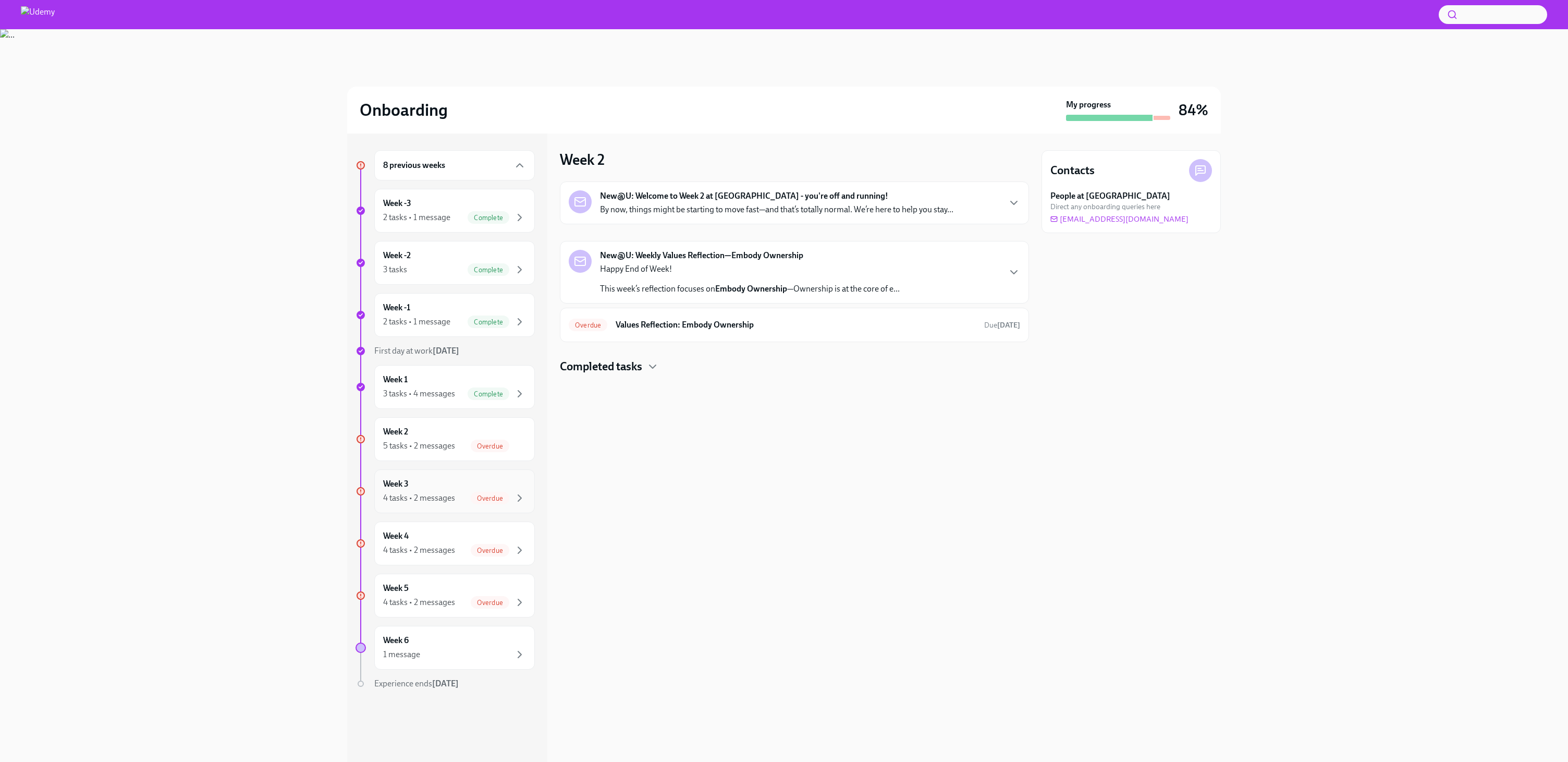
click at [466, 478] on div "Week 3 4 tasks • 2 messages Overdue" at bounding box center [455, 491] width 143 height 26
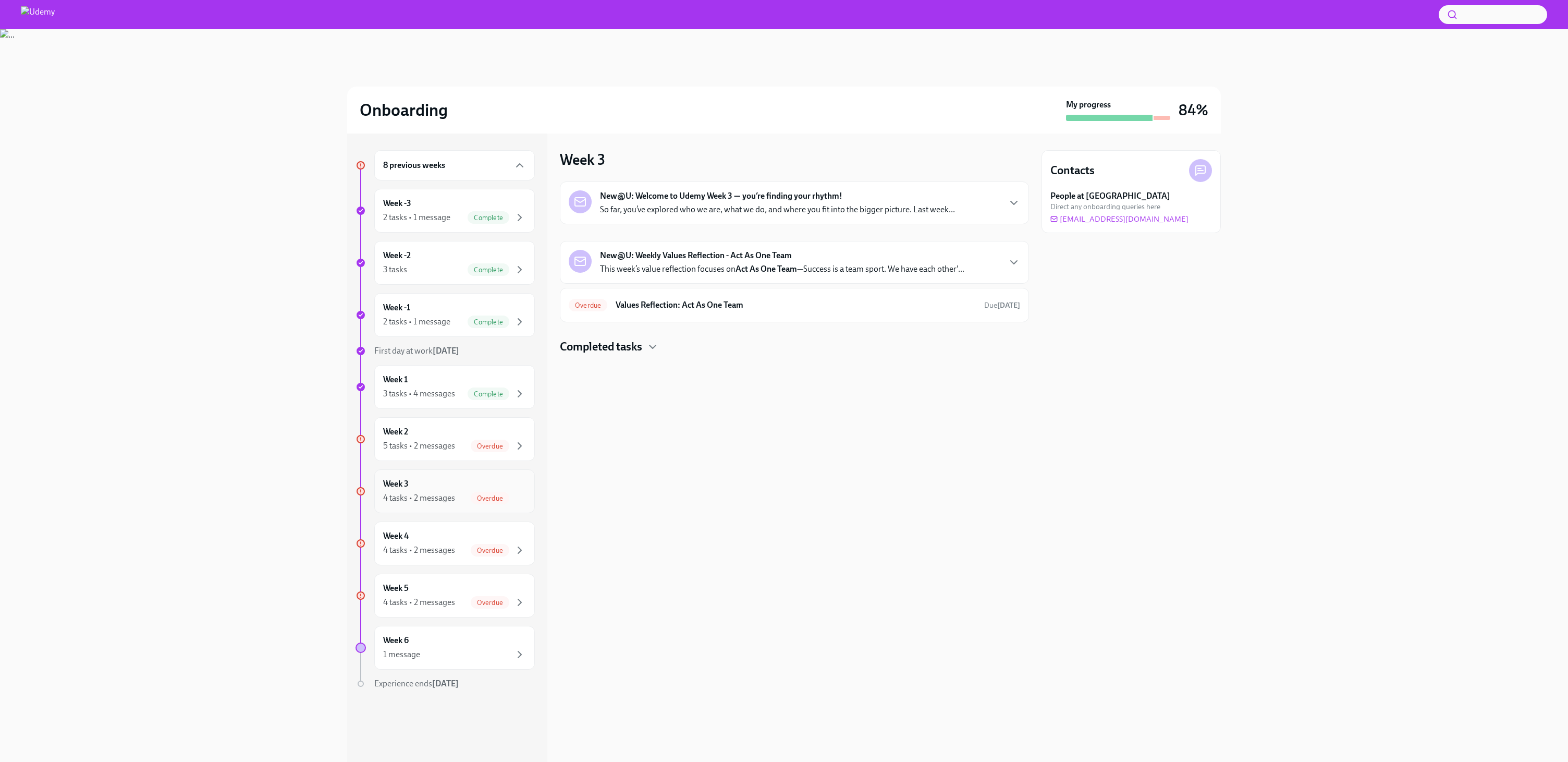
click at [465, 485] on div "Week 3 4 tasks • 2 messages Overdue" at bounding box center [455, 491] width 143 height 26
click at [455, 459] on div "Week 2 5 tasks • 2 messages Overdue" at bounding box center [455, 439] width 160 height 44
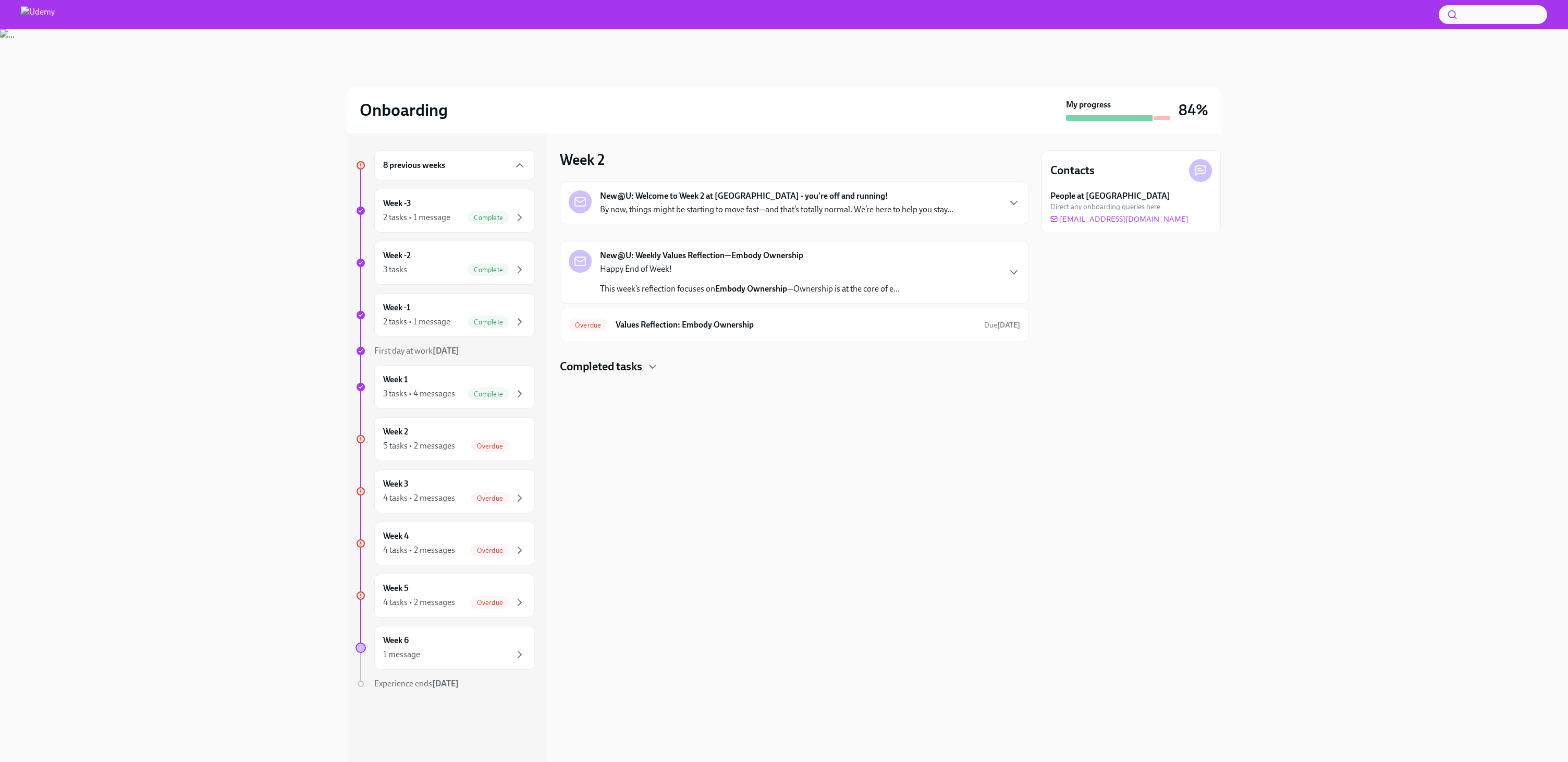
click at [470, 571] on div "8 previous weeks Week -3 2 tasks • 1 message Complete Week -2 3 tasks Complete …" at bounding box center [445, 440] width 179 height 581
click at [457, 594] on div "Week 5 4 tasks • 2 messages Overdue" at bounding box center [455, 595] width 143 height 26
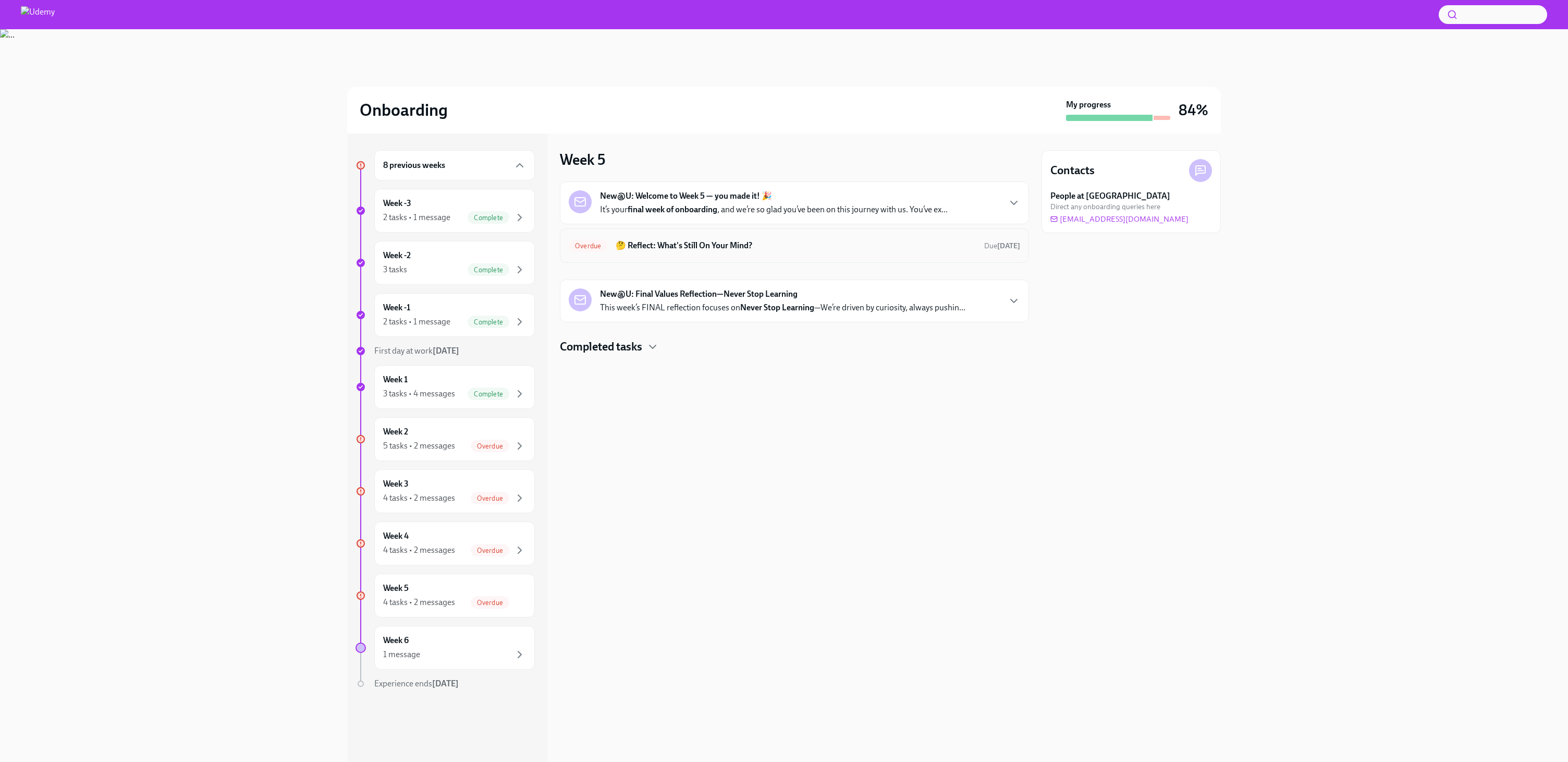
click at [765, 250] on h6 "🤔 Reflect: What's Still On Your Mind?" at bounding box center [796, 245] width 360 height 11
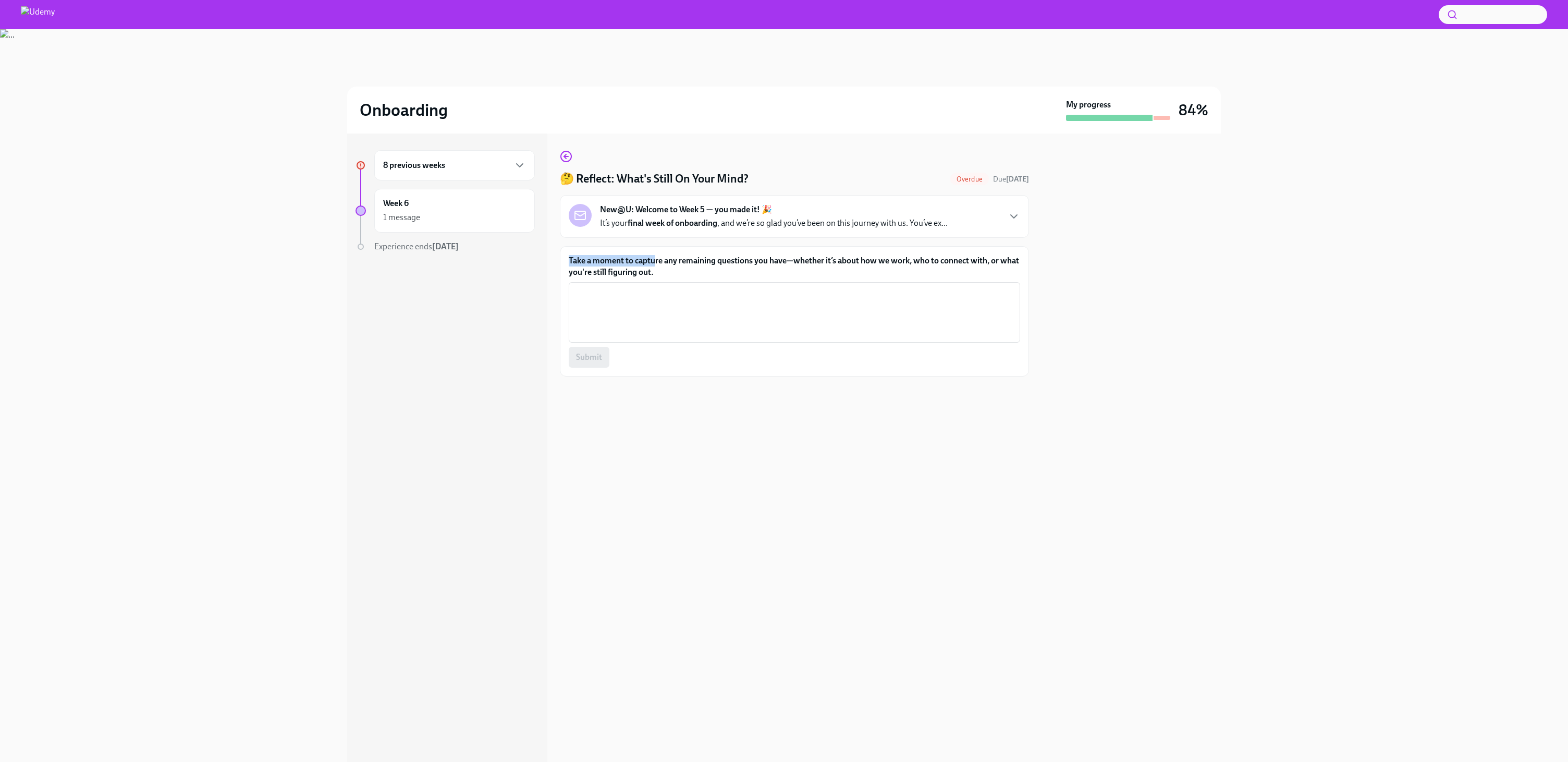
drag, startPoint x: 556, startPoint y: 256, endPoint x: 636, endPoint y: 258, distance: 80.0
click at [652, 256] on div "8 previous weeks Week 6 1 message Experience ends [DATE] 🤔 Reflect: What's Stil…" at bounding box center [784, 448] width 874 height 628
click at [588, 261] on label "Take a moment to capture any remaining questions you have—whether it’s about ho…" at bounding box center [794, 266] width 452 height 23
click at [588, 287] on textarea "Take a moment to capture any remaining questions you have—whether it’s about ho…" at bounding box center [794, 312] width 439 height 50
drag, startPoint x: 570, startPoint y: 260, endPoint x: 728, endPoint y: 266, distance: 158.1
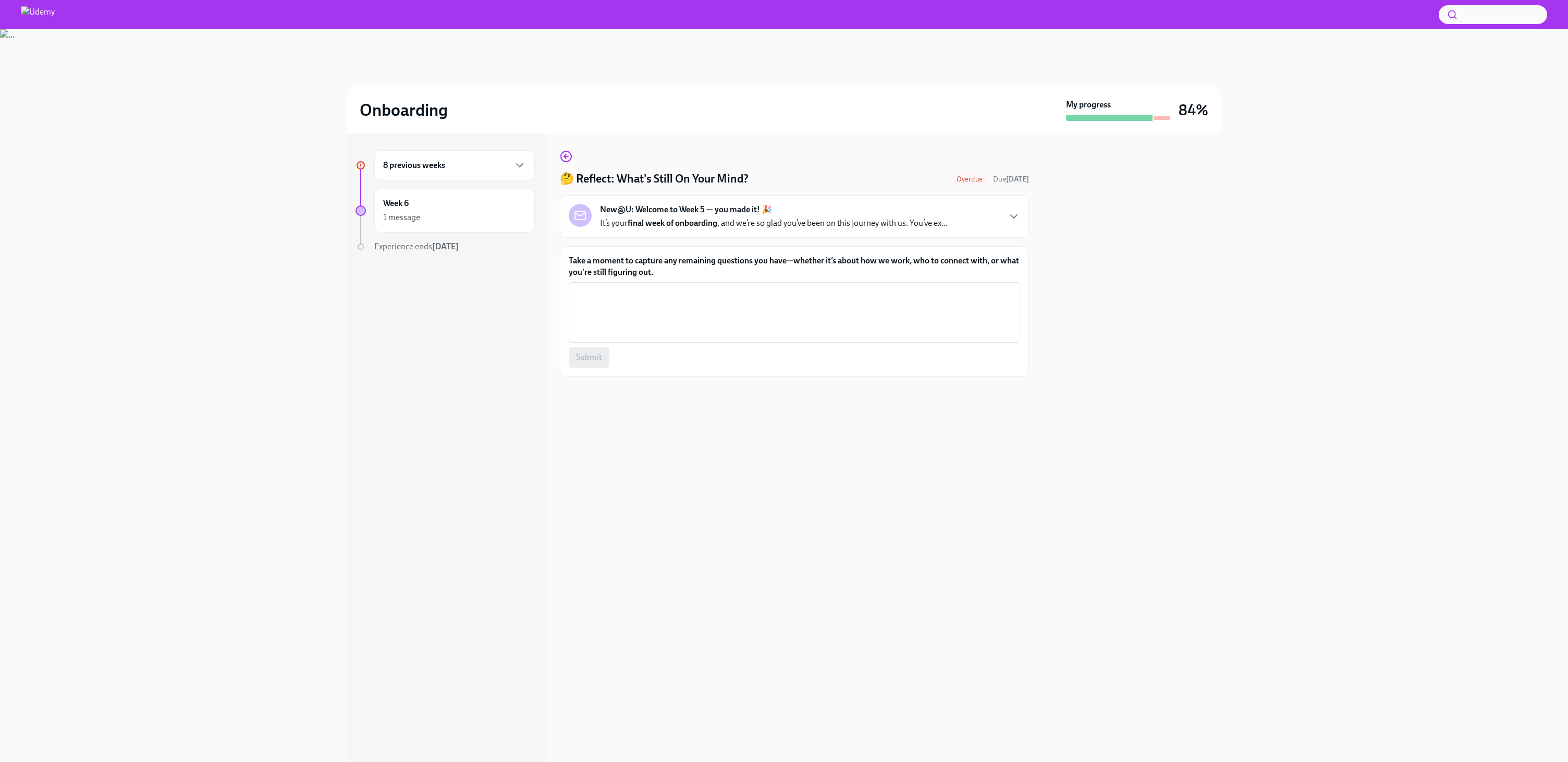
click at [750, 270] on label "Take a moment to capture any remaining questions you have—whether it’s about ho…" at bounding box center [794, 266] width 452 height 23
click at [750, 287] on textarea "Take a moment to capture any remaining questions you have—whether it’s about ho…" at bounding box center [794, 312] width 439 height 50
drag, startPoint x: 691, startPoint y: 269, endPoint x: 564, endPoint y: 254, distance: 127.9
click at [564, 254] on div "Take a moment to capture any remaining questions you have—whether it’s about ho…" at bounding box center [795, 311] width 469 height 130
click at [576, 251] on div "Take a moment to capture any remaining questions you have—whether it’s about ho…" at bounding box center [795, 311] width 469 height 130
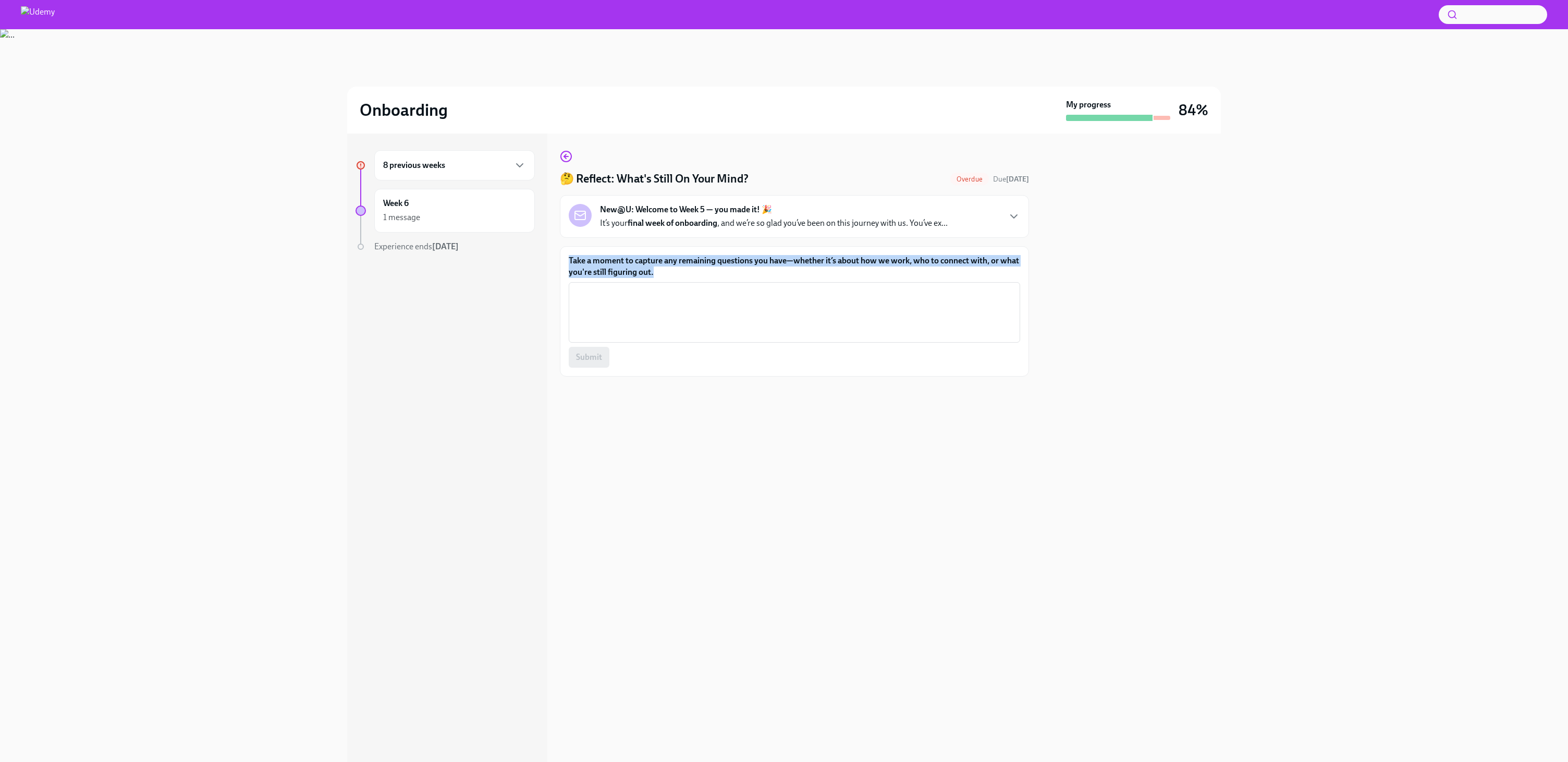
drag, startPoint x: 568, startPoint y: 255, endPoint x: 903, endPoint y: 271, distance: 335.4
click at [903, 271] on div "Take a moment to capture any remaining questions you have—whether it’s about ho…" at bounding box center [795, 311] width 469 height 130
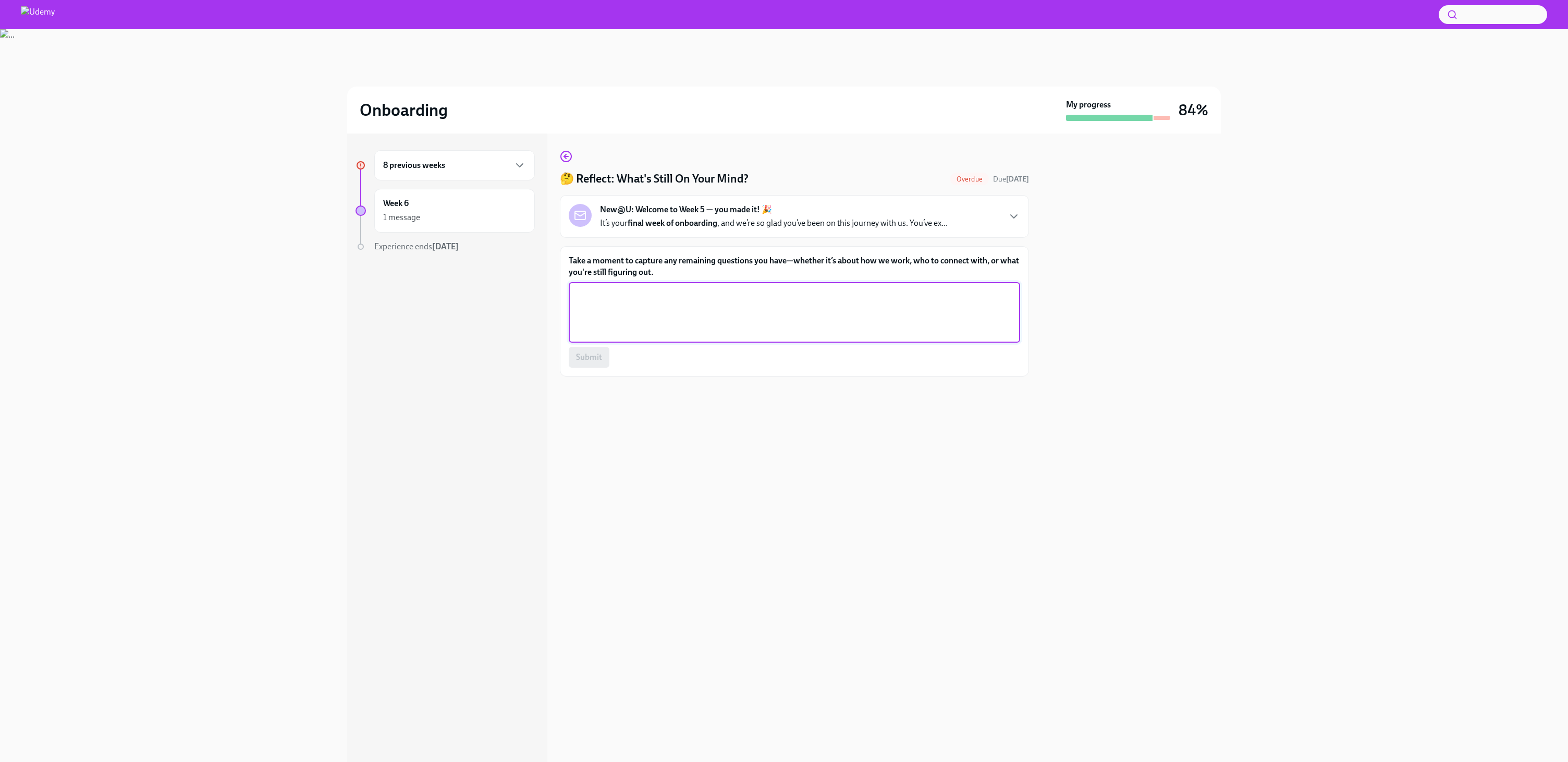
click at [787, 299] on textarea "Take a moment to capture any remaining questions you have—whether it’s about ho…" at bounding box center [794, 312] width 439 height 50
click at [592, 364] on button "Submit" at bounding box center [589, 357] width 41 height 21
click at [429, 172] on div "8 previous weeks" at bounding box center [455, 165] width 160 height 30
click at [465, 172] on div "8 previous weeks" at bounding box center [455, 165] width 160 height 30
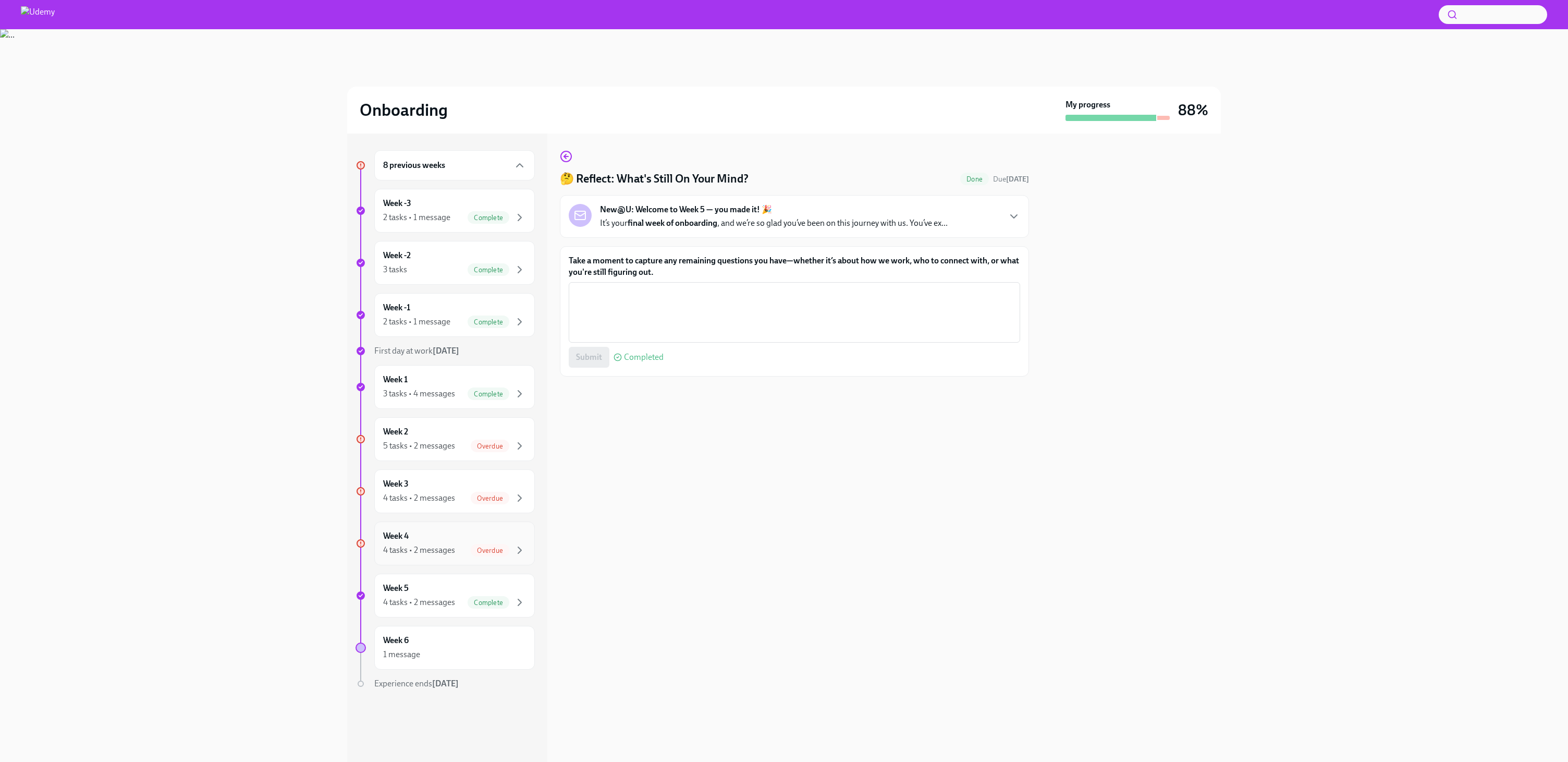
click at [440, 538] on div "Week 4 4 tasks • 2 messages Overdue" at bounding box center [455, 543] width 143 height 26
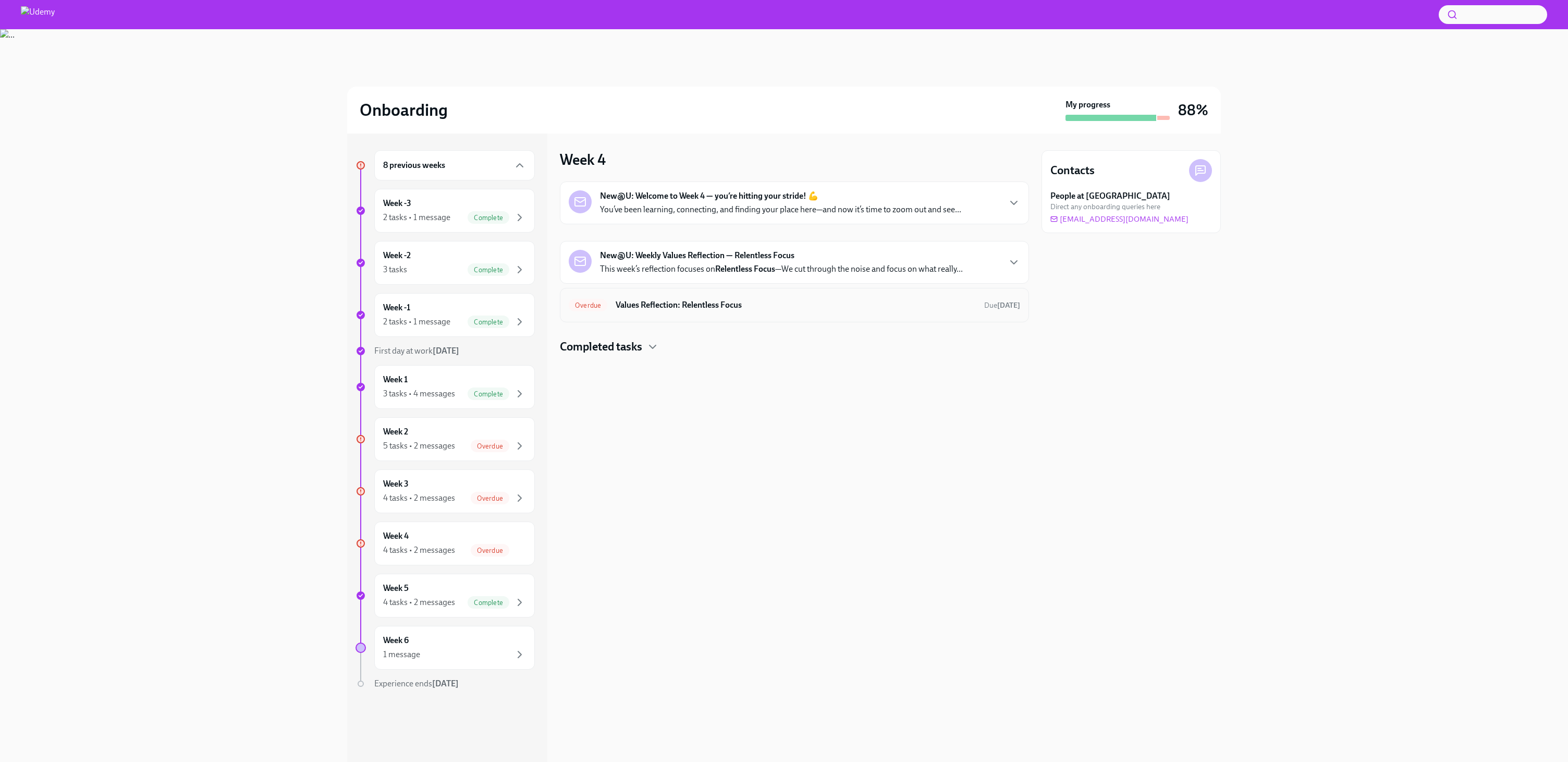
click at [701, 300] on h6 "Values Reflection: Relentless Focus" at bounding box center [796, 305] width 360 height 11
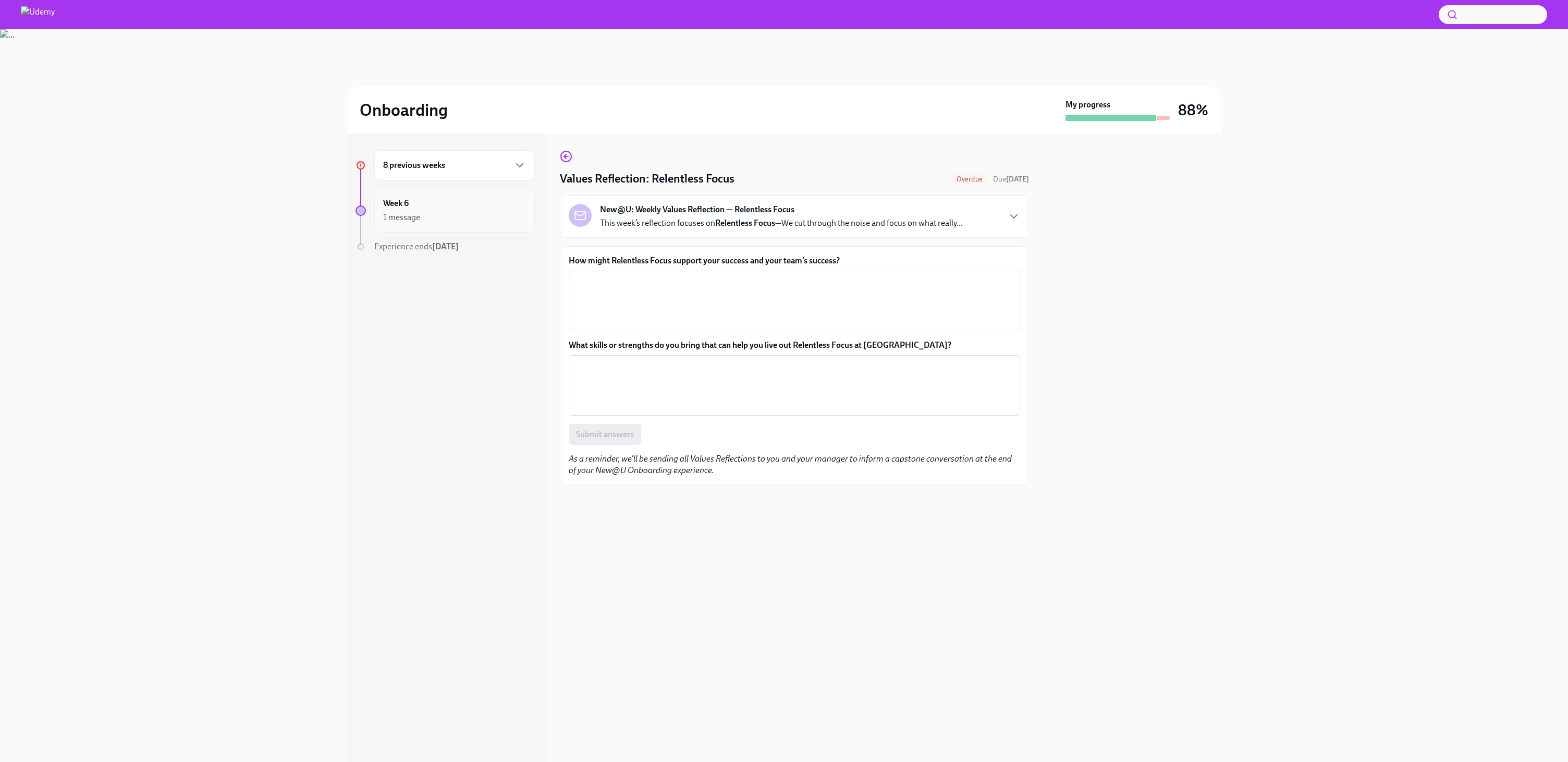
click at [464, 224] on div "Week 6 1 message" at bounding box center [455, 210] width 160 height 44
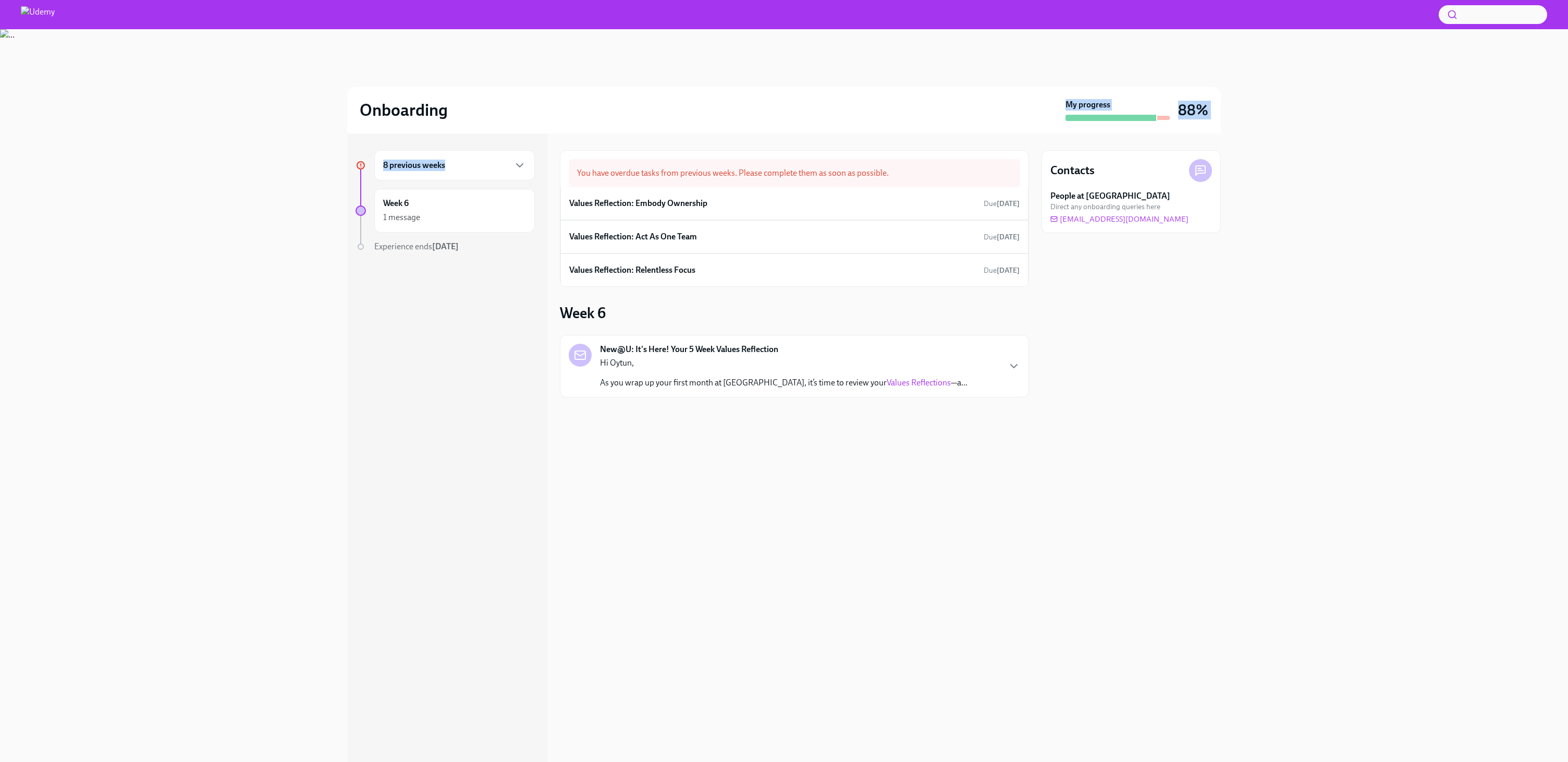
drag, startPoint x: 487, startPoint y: 162, endPoint x: 543, endPoint y: 125, distance: 67.1
click at [543, 125] on div "Onboarding My progress 88% 8 previous weeks Week 6 1 message Experience ends [D…" at bounding box center [784, 396] width 1568 height 733
click at [603, 123] on div "Onboarding My progress 88%" at bounding box center [784, 110] width 874 height 47
click at [680, 358] on p "Hi Oytun," at bounding box center [784, 363] width 368 height 11
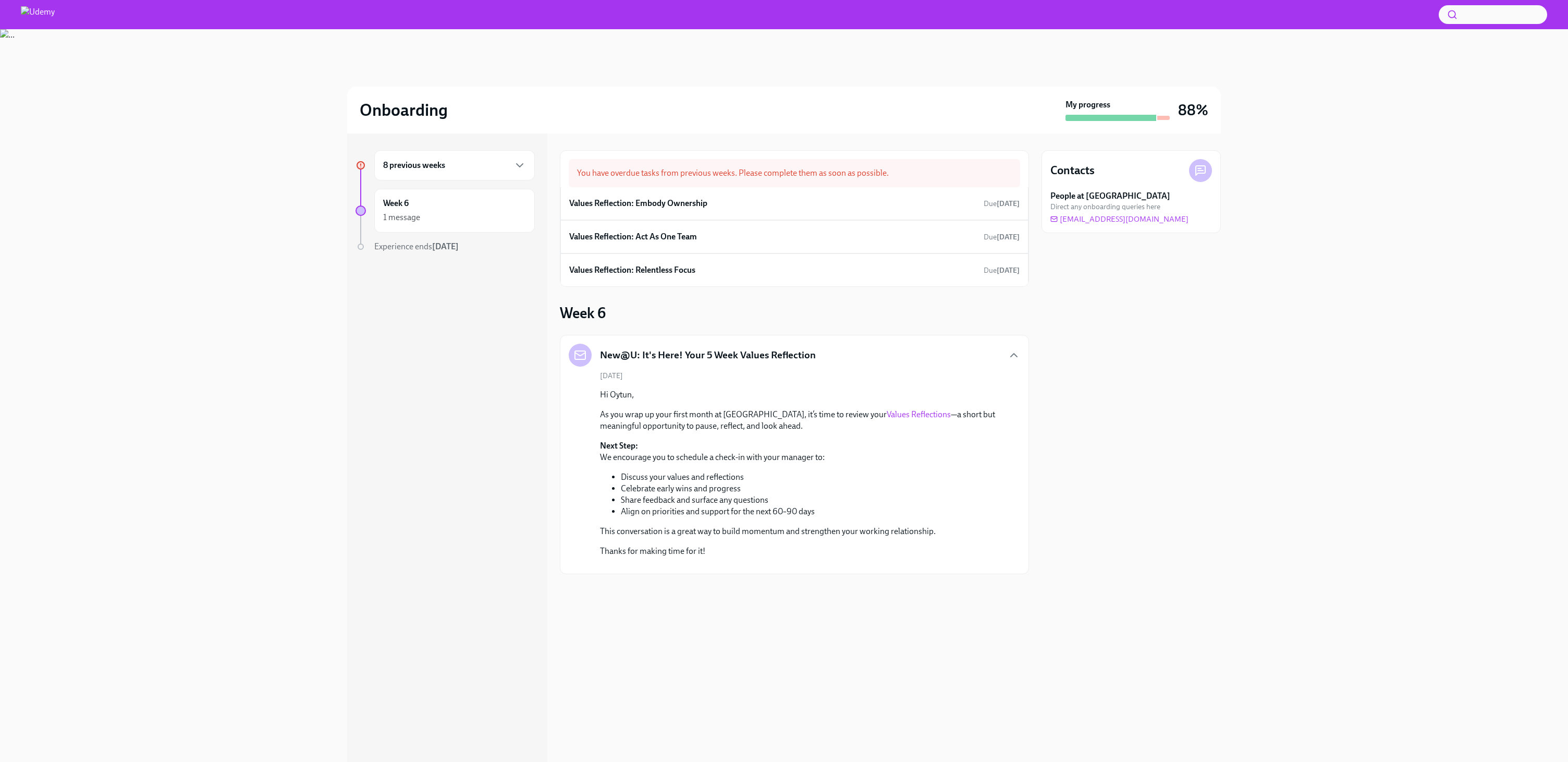
click at [962, 368] on div "New@U: It's Here! Your 5 Week Values Reflection [DATE] Hi Oytun, As you wrap up…" at bounding box center [794, 455] width 452 height 221
click at [1009, 350] on icon "button" at bounding box center [1014, 355] width 13 height 13
